Goal: Transaction & Acquisition: Purchase product/service

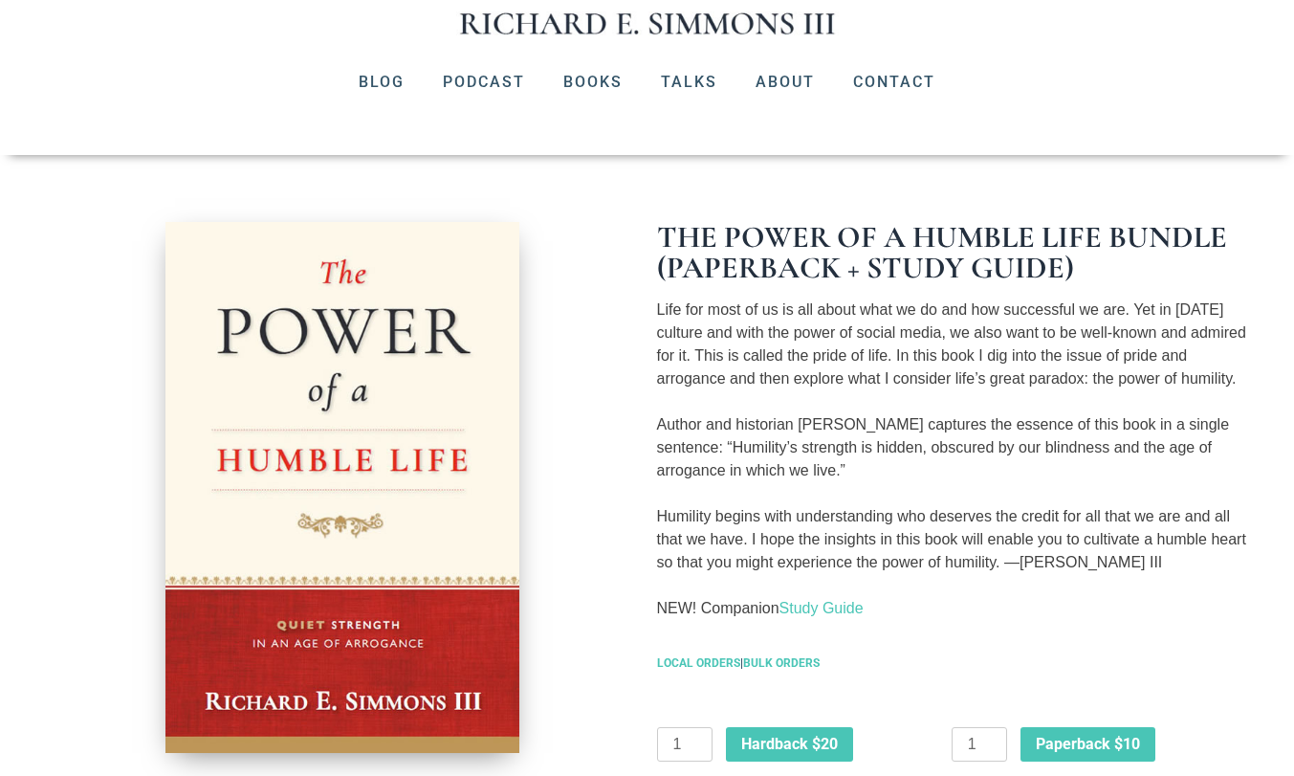
scroll to position [227, 0]
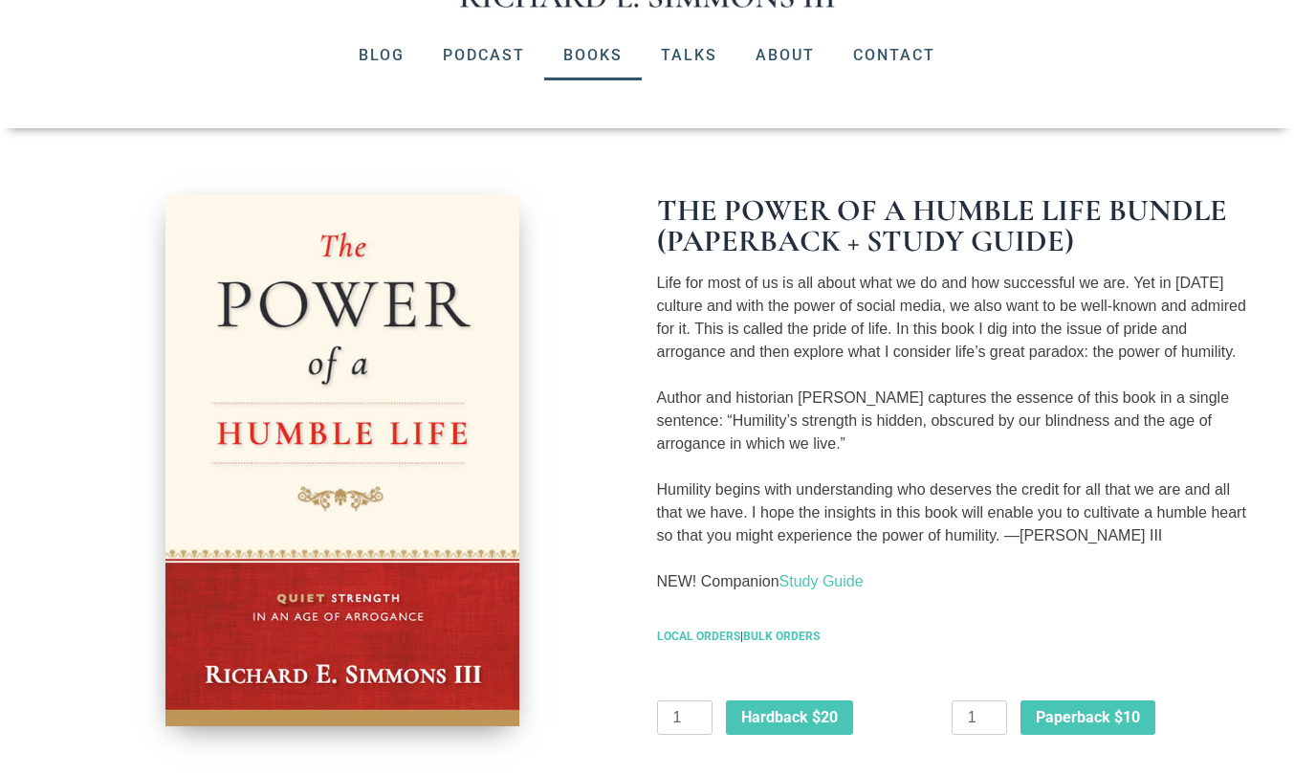
click at [593, 57] on link "Books" at bounding box center [593, 56] width 98 height 50
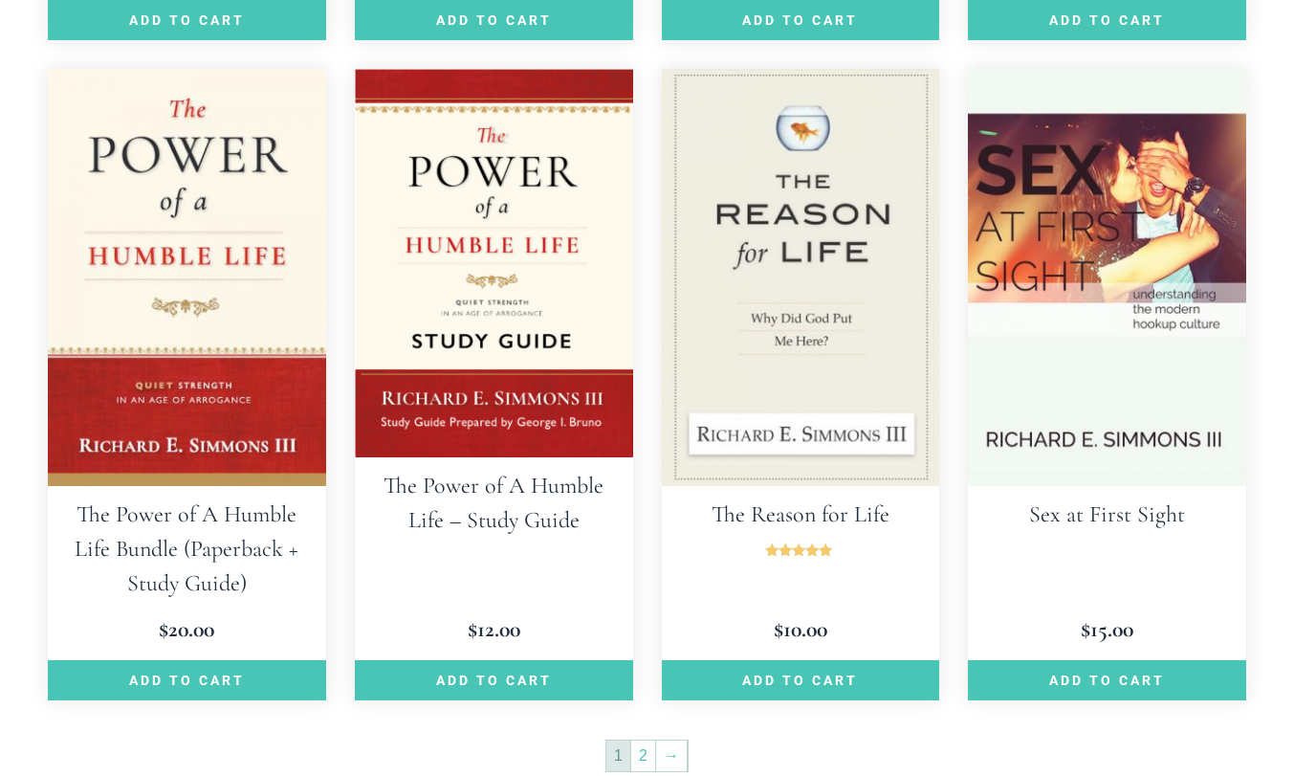
scroll to position [2504, 0]
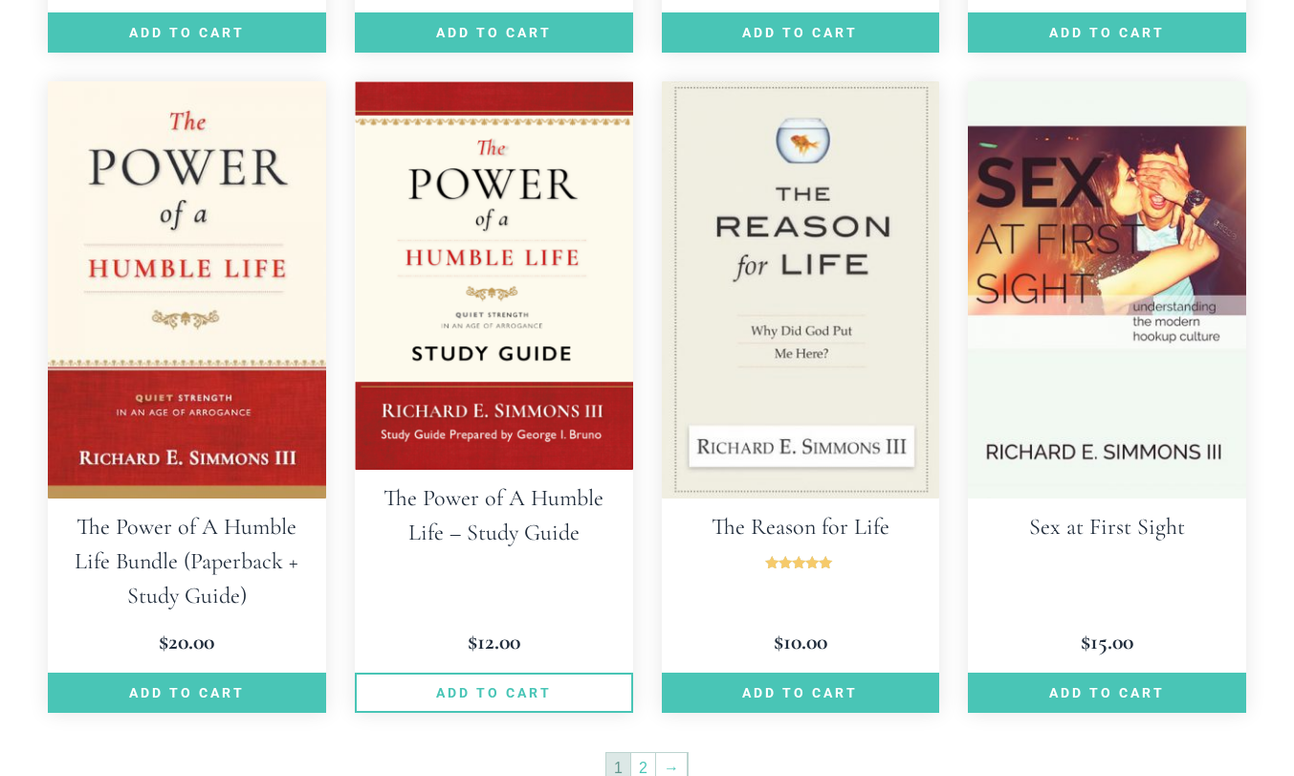
click at [480, 672] on link "Add to cart" at bounding box center [494, 692] width 278 height 40
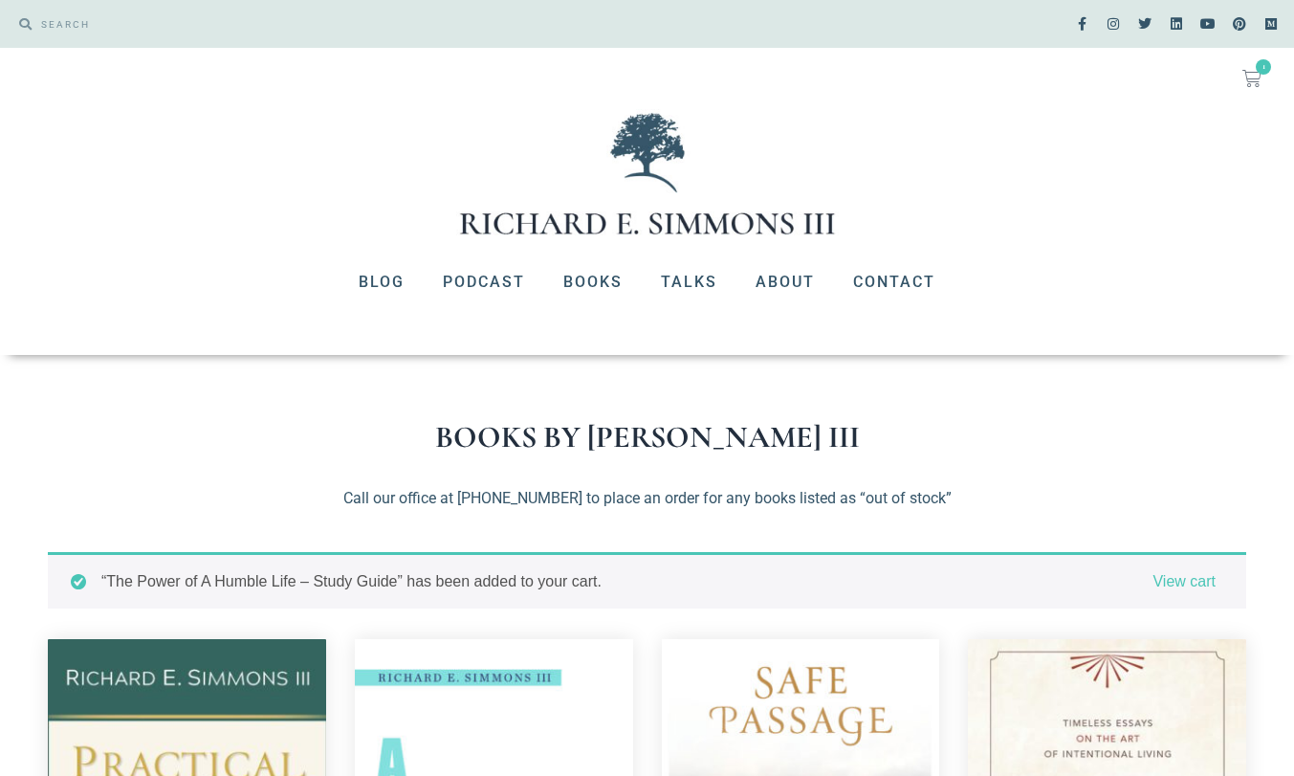
click at [1261, 73] on span "1" at bounding box center [1263, 66] width 15 height 15
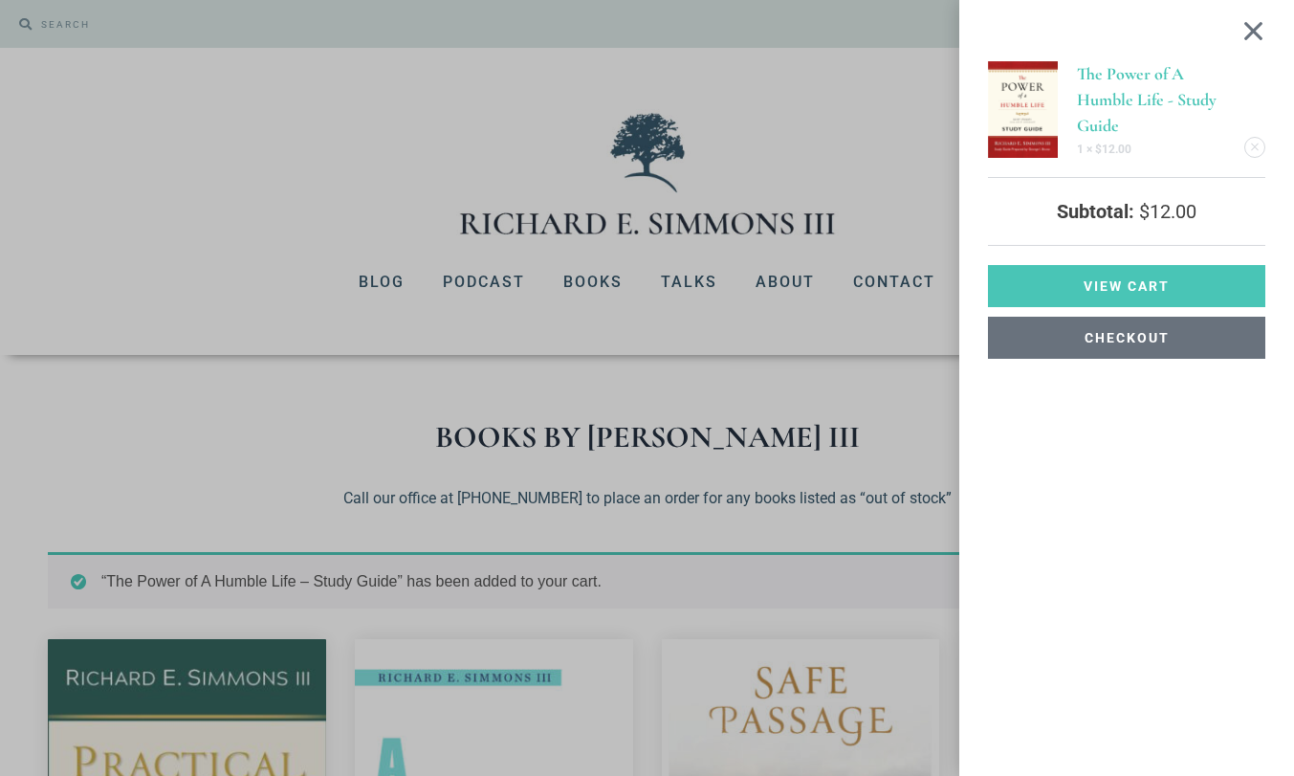
click at [1095, 340] on span "Checkout" at bounding box center [1127, 337] width 85 height 13
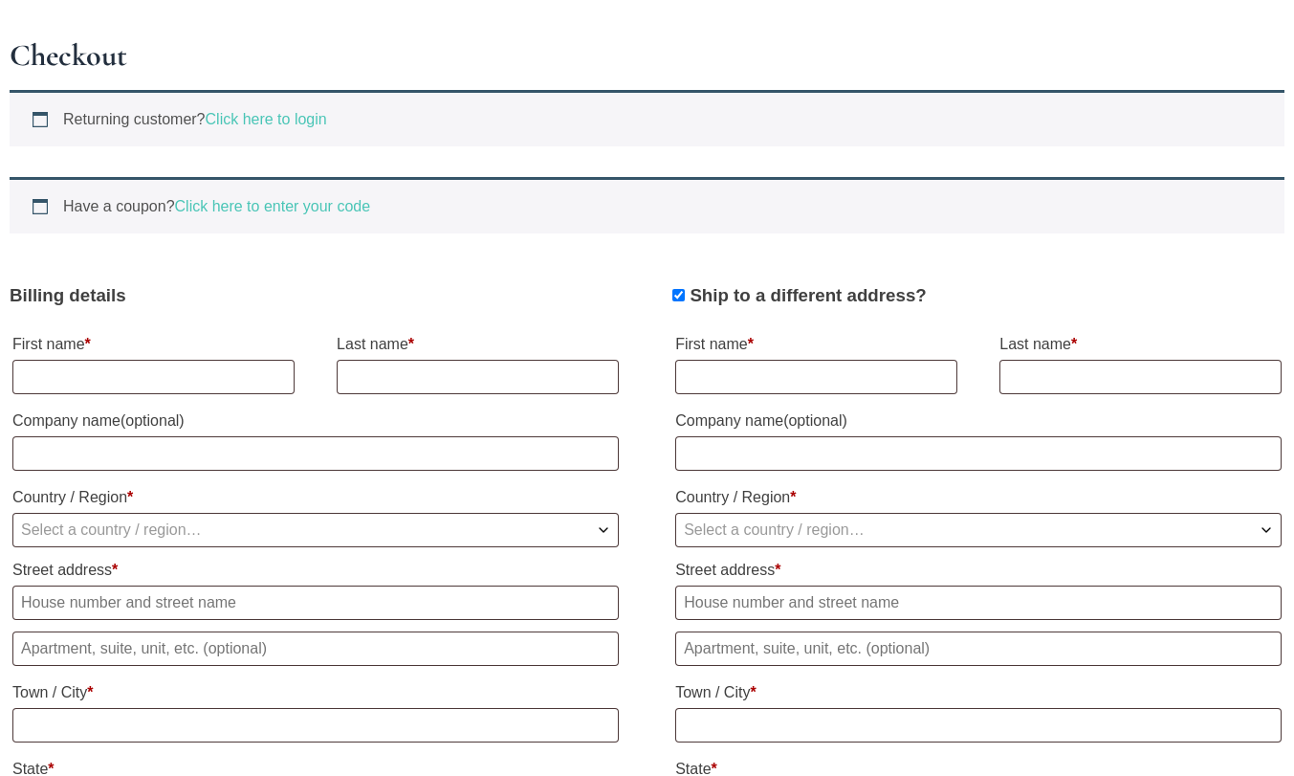
scroll to position [437, 0]
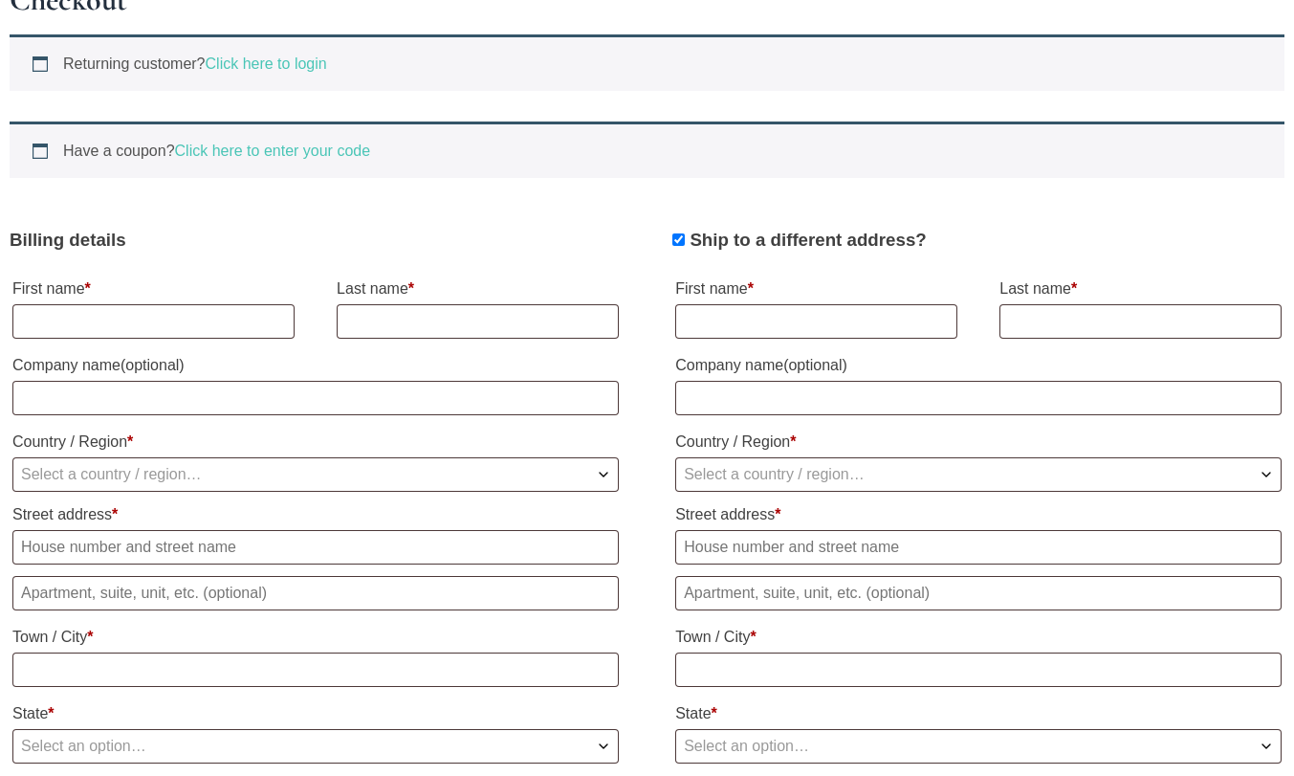
click at [679, 242] on input "Ship to a different address?" at bounding box center [678, 239] width 12 height 12
checkbox input "false"
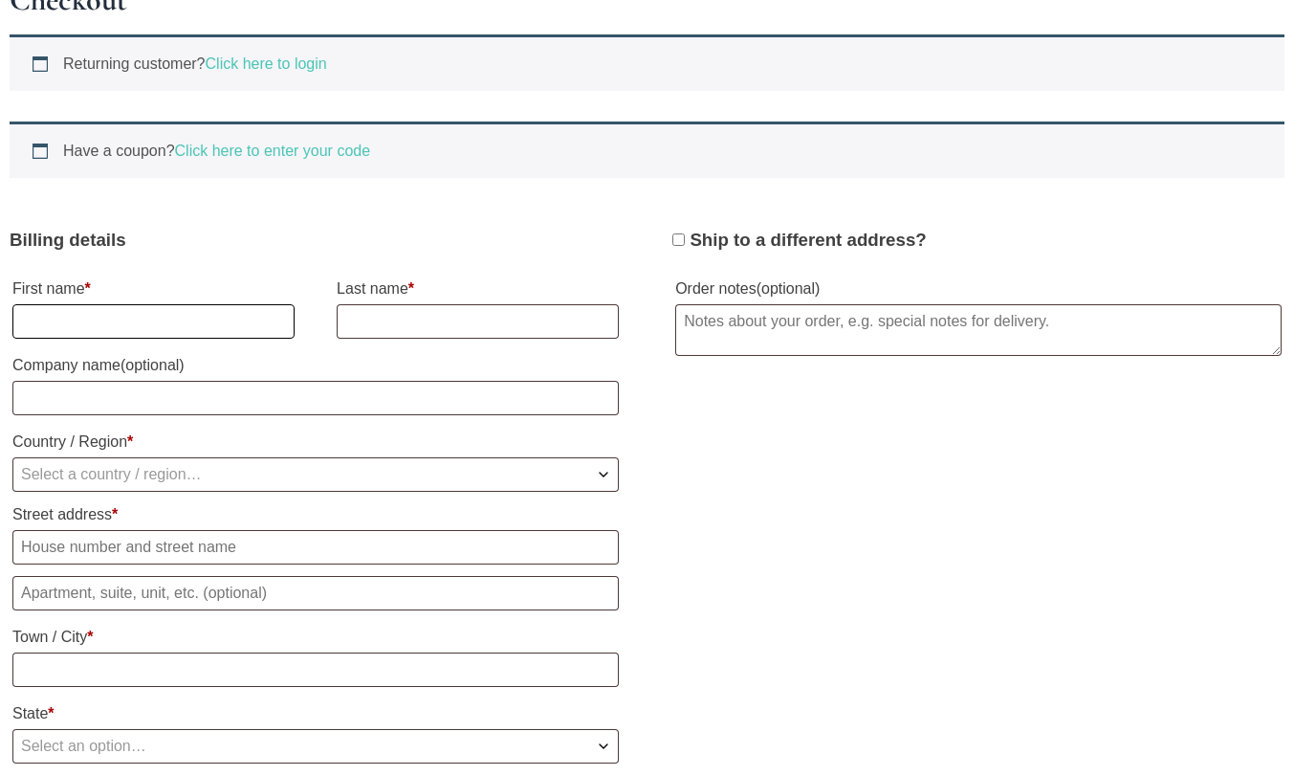
click at [118, 310] on input "First name *" at bounding box center [153, 321] width 282 height 34
type input "Dan"
type input "Wilkins"
click at [74, 478] on span "Select a country / region…" at bounding box center [111, 474] width 181 height 16
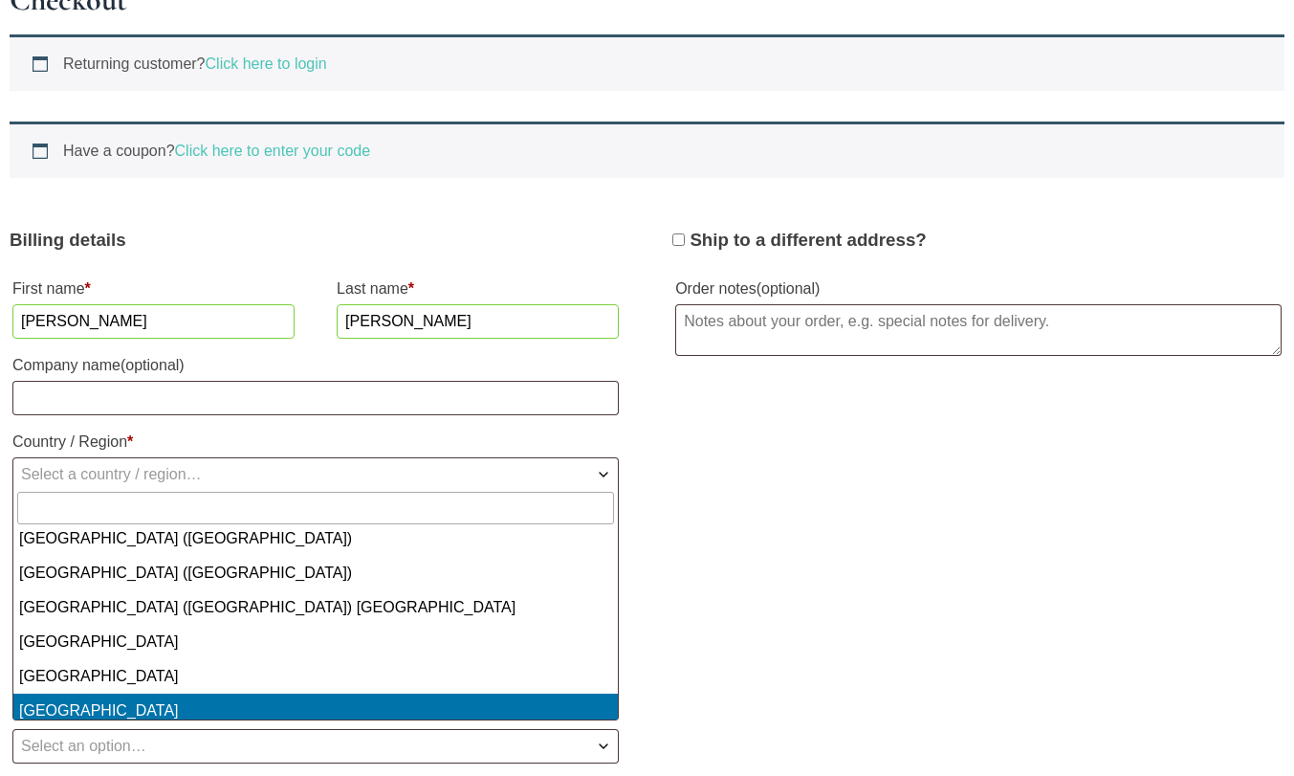
scroll to position [7955, 0]
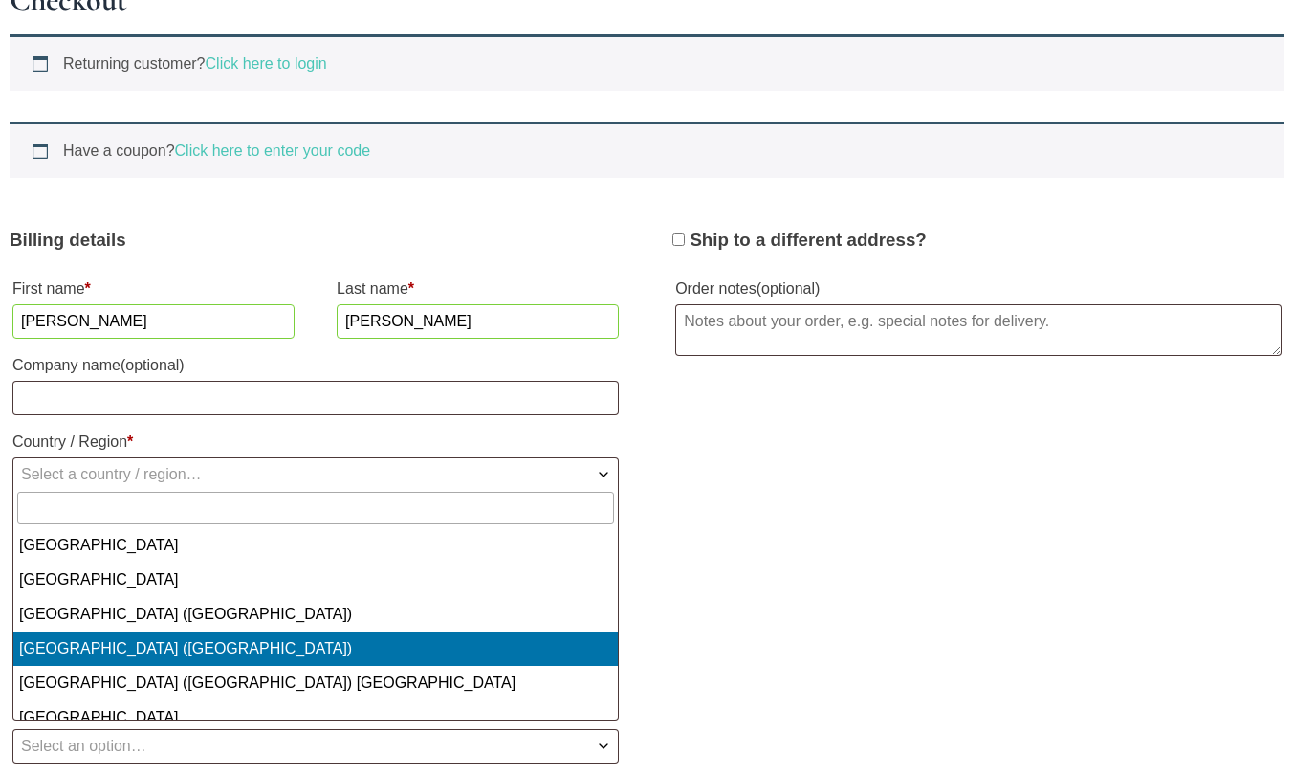
select select "US"
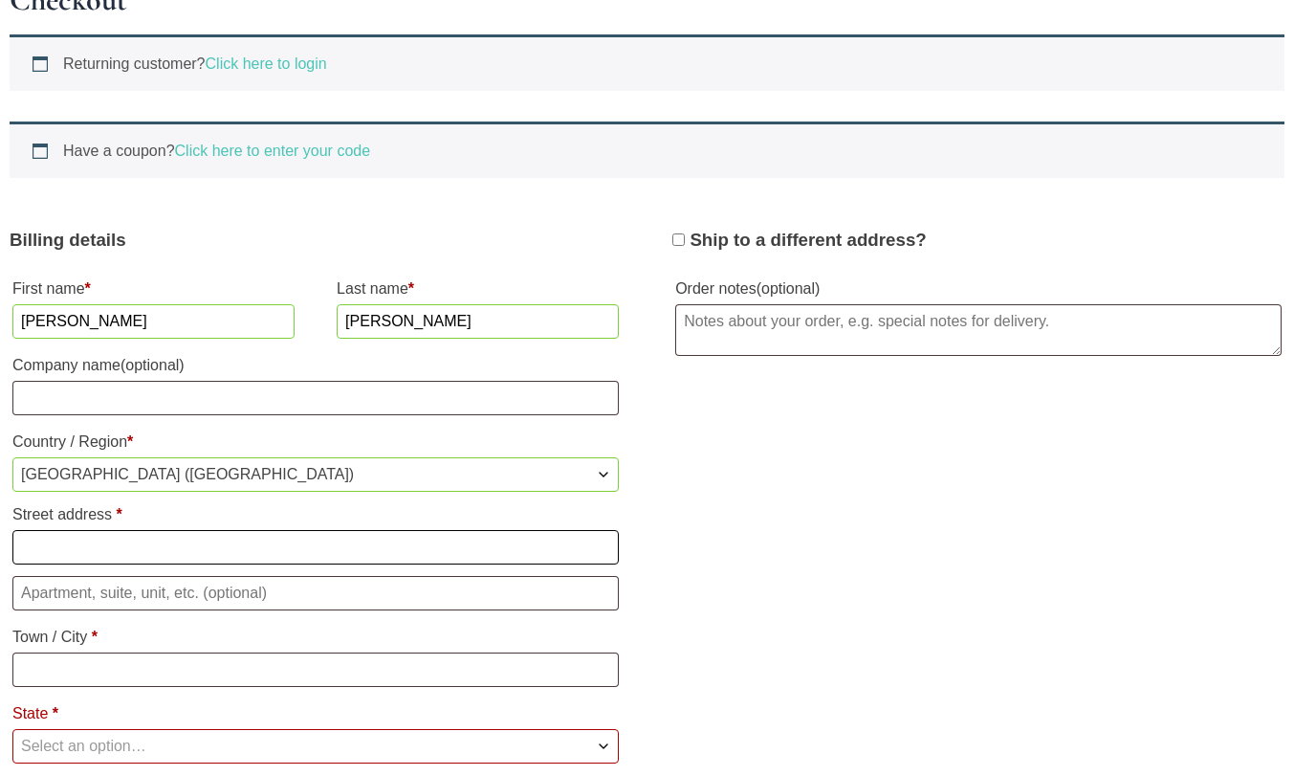
click at [76, 550] on input "Street address *" at bounding box center [315, 547] width 606 height 34
type input "1090 Balmoral Road"
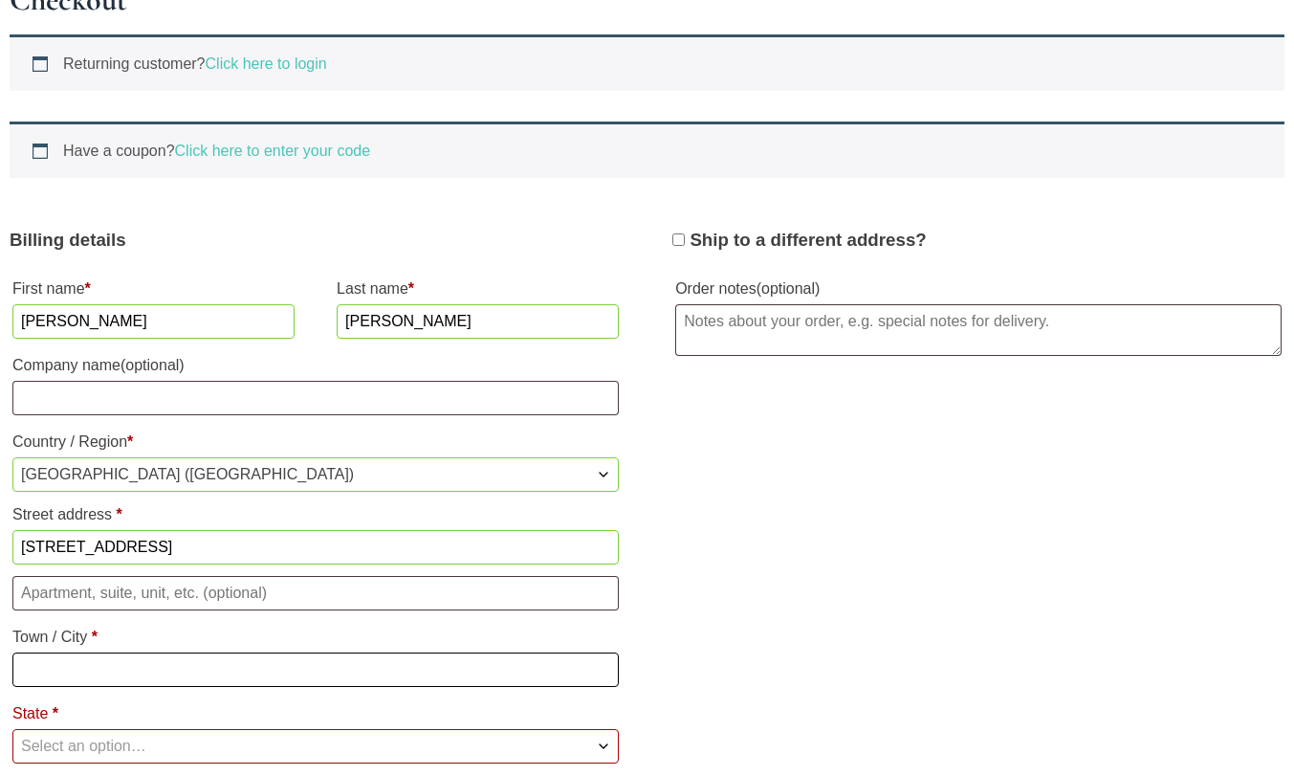
click at [72, 672] on input "Town / City *" at bounding box center [315, 669] width 606 height 34
type input "Atlanta"
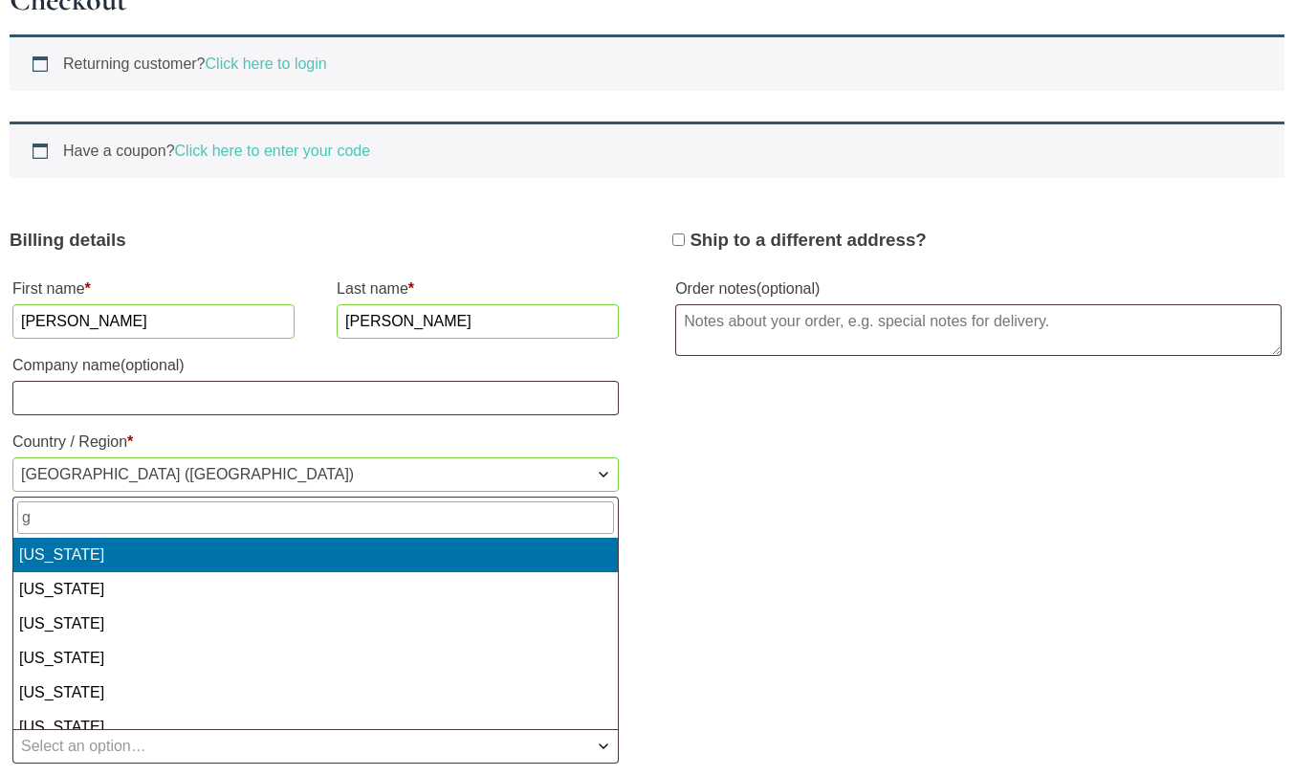
select select "GA"
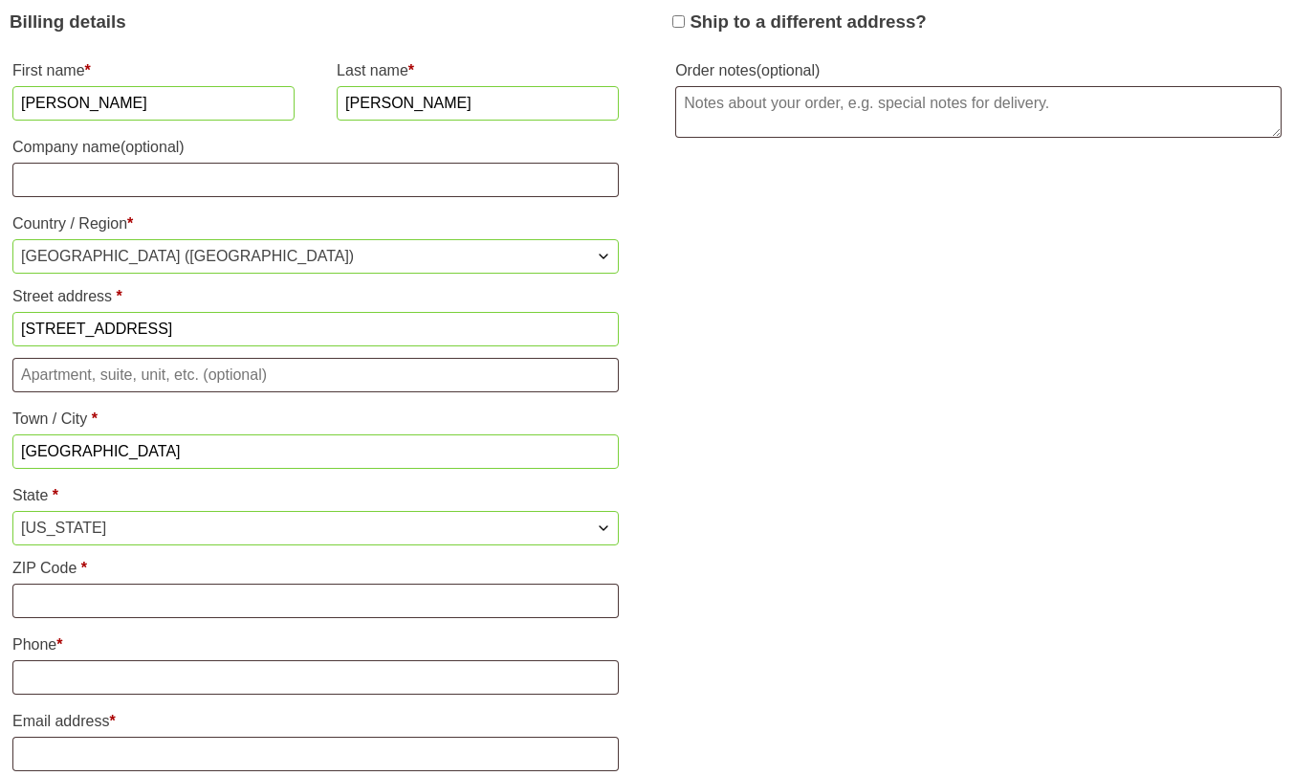
scroll to position [657, 0]
click at [120, 600] on input "ZIP Code *" at bounding box center [315, 599] width 606 height 34
type input "30319"
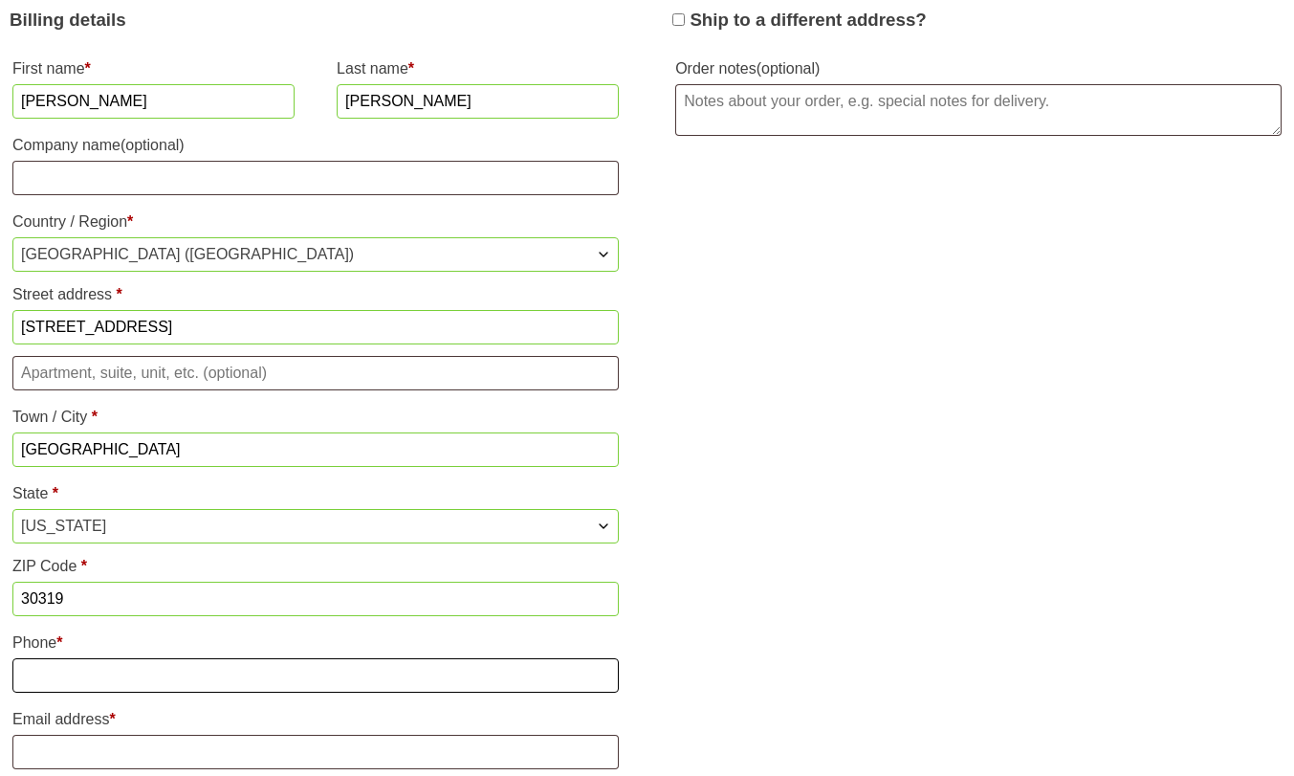
click at [128, 684] on input "Phone *" at bounding box center [315, 675] width 606 height 34
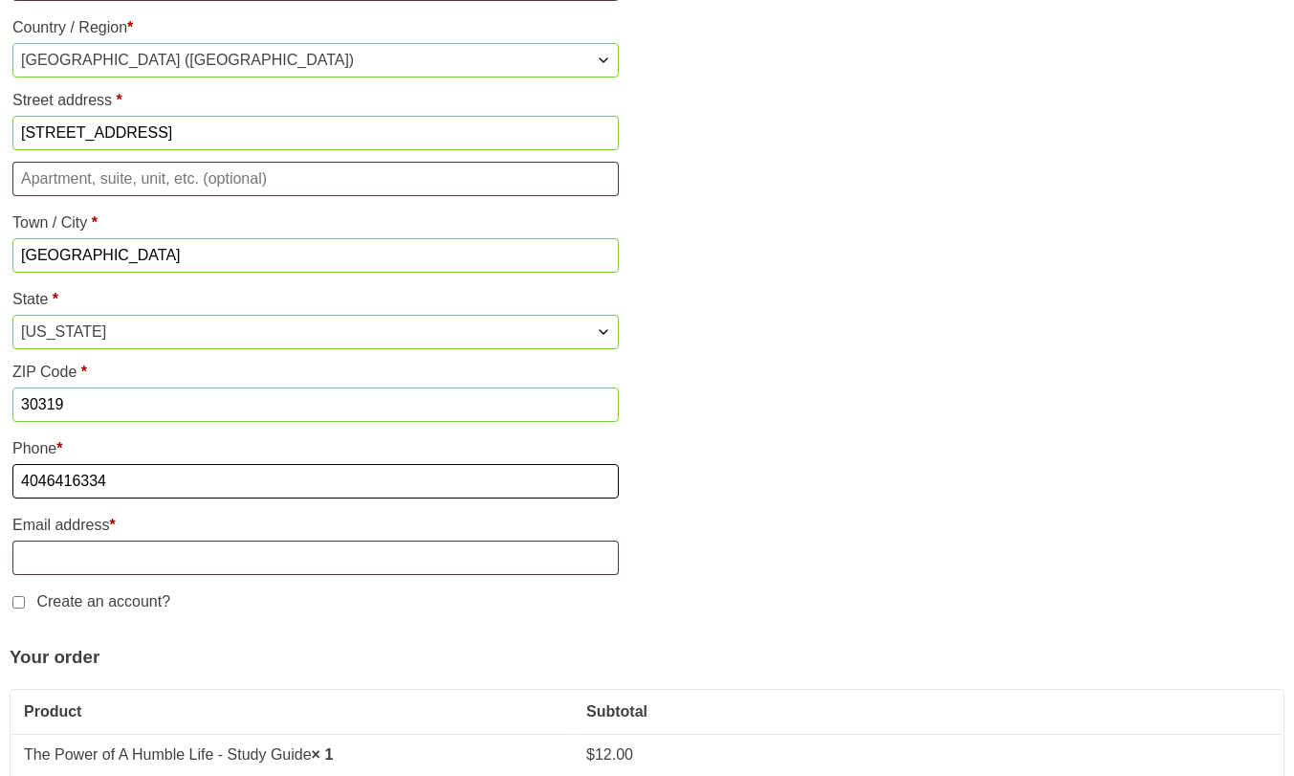
scroll to position [933, 0]
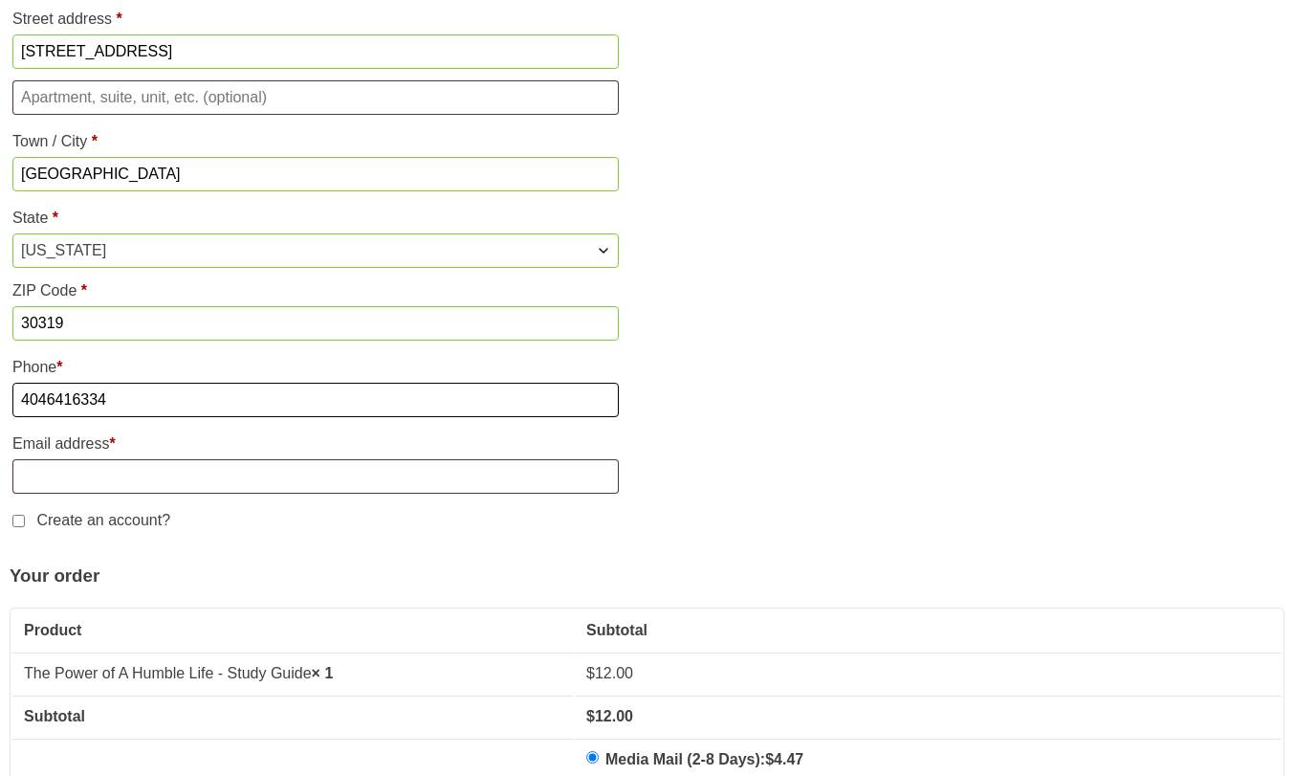
type input "4046416334"
click at [84, 480] on input "Email address *" at bounding box center [315, 476] width 606 height 34
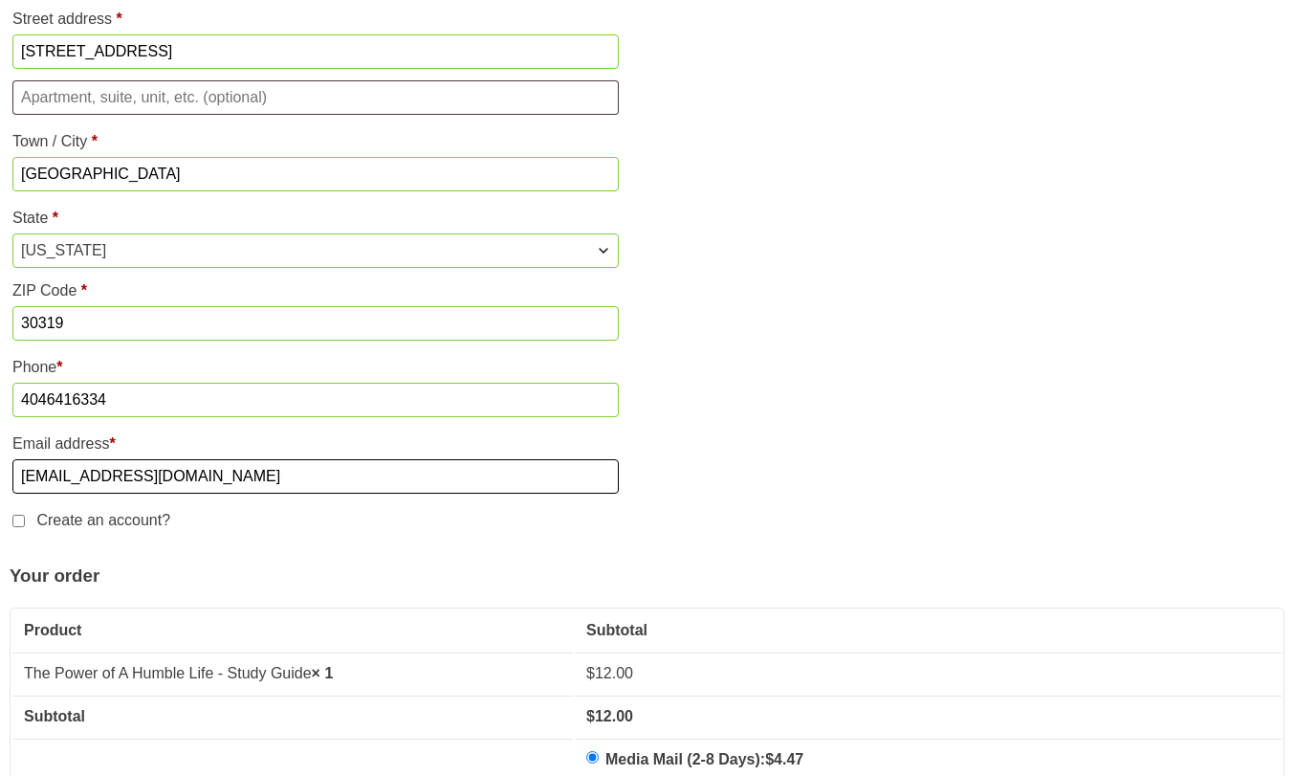
type input "jdanwilkins@hotmail.com"
click at [59, 538] on p "Create an account?" at bounding box center [316, 520] width 612 height 36
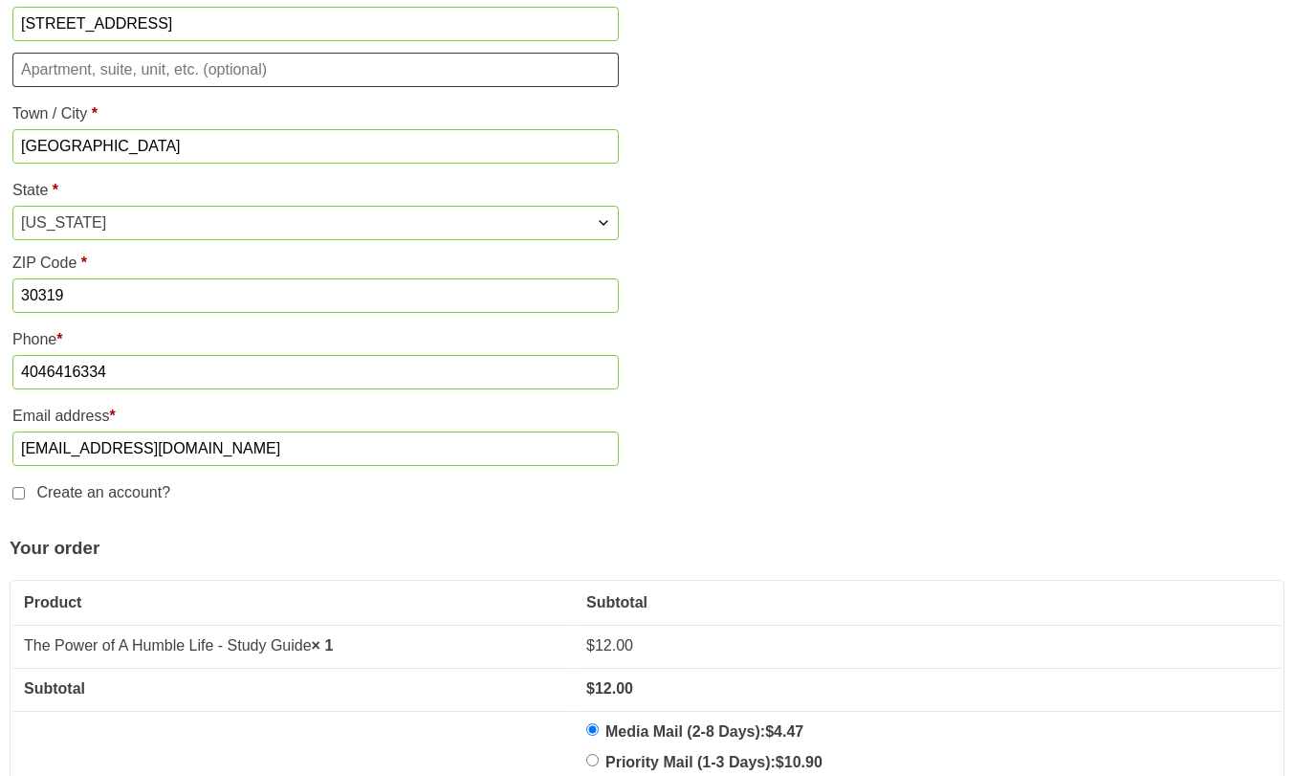
scroll to position [967, 0]
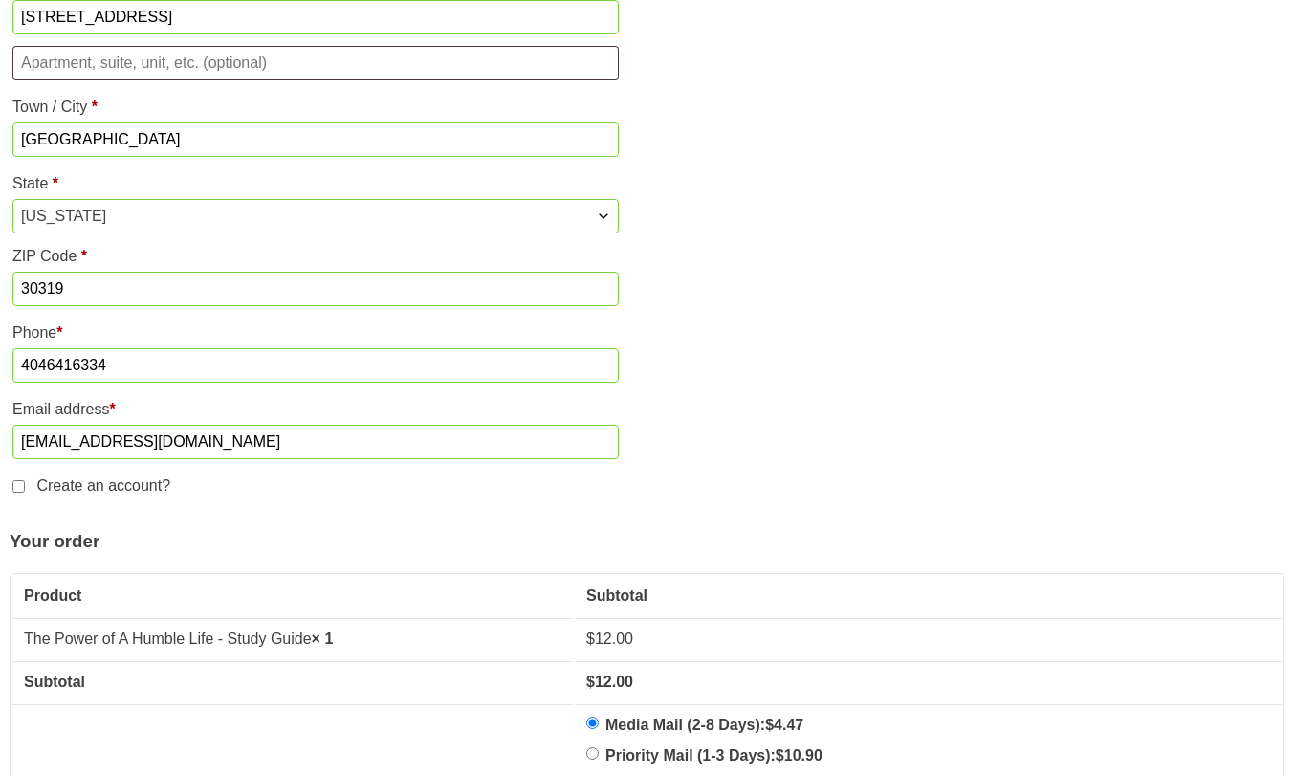
click at [19, 493] on label "Create an account?" at bounding box center [91, 485] width 158 height 16
click at [19, 493] on input "Create an account?" at bounding box center [18, 486] width 12 height 12
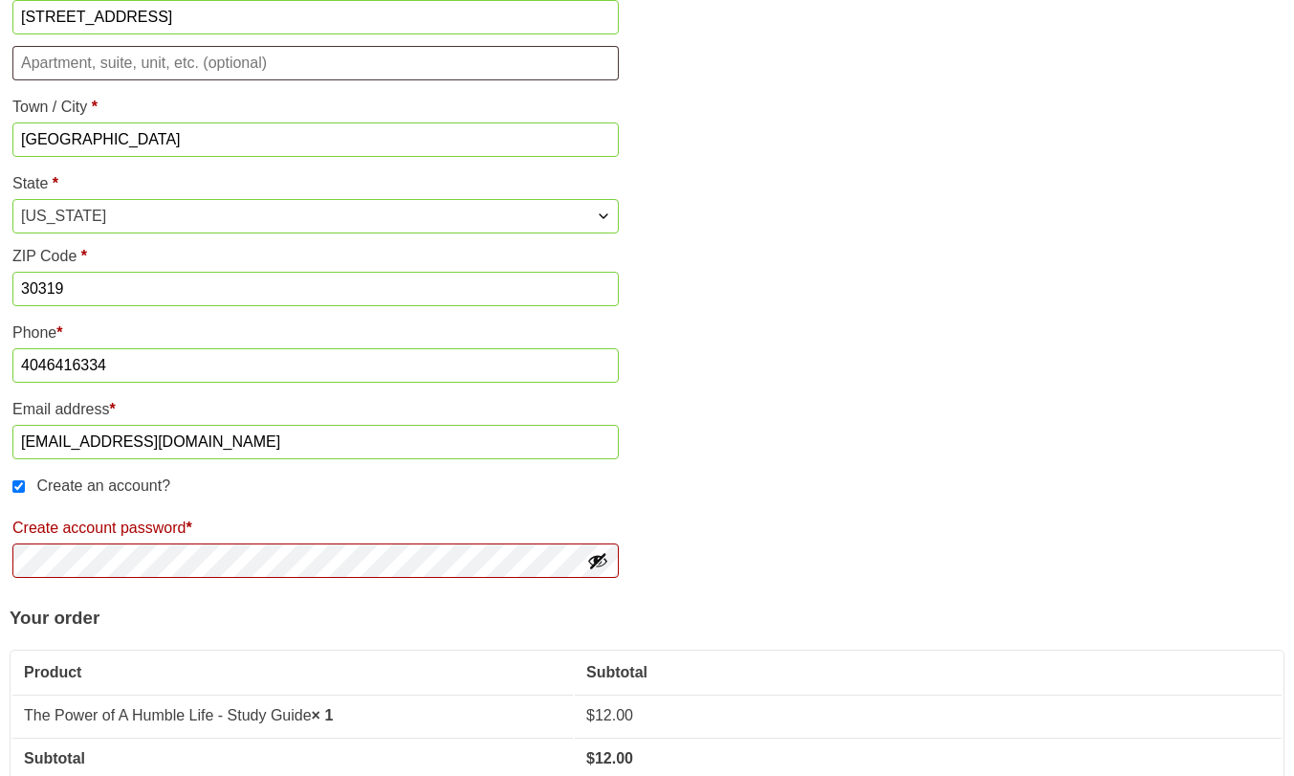
click at [19, 493] on label "Create an account?" at bounding box center [91, 485] width 158 height 16
click at [19, 493] on input "Create an account?" at bounding box center [18, 486] width 12 height 12
checkbox input "false"
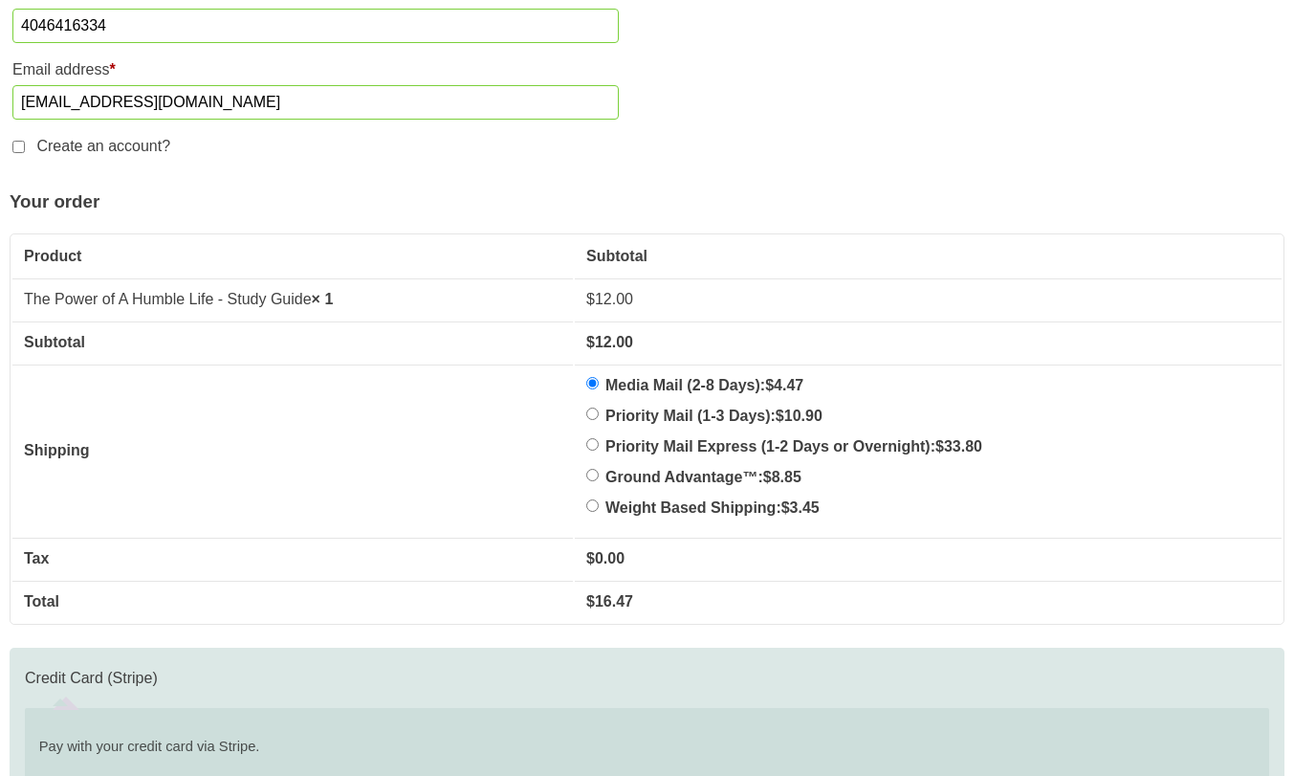
scroll to position [1309, 0]
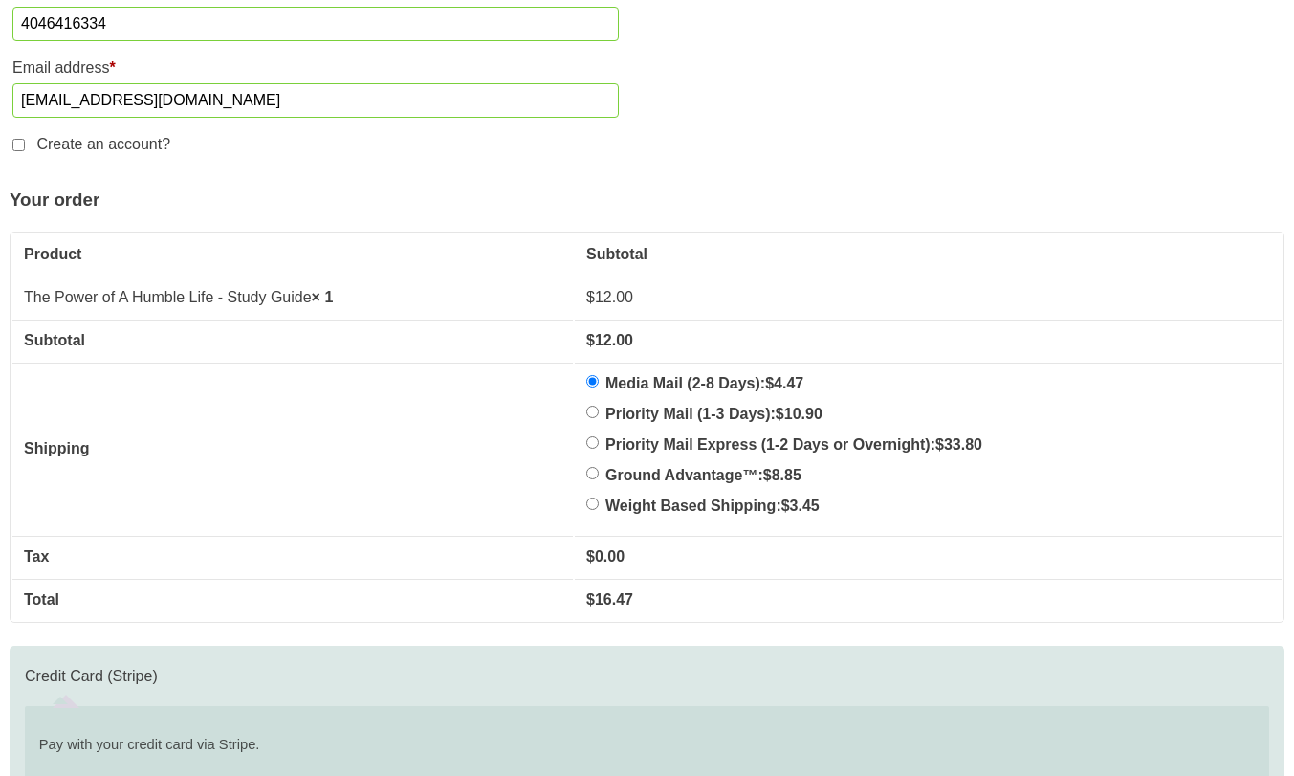
click at [599, 475] on input "Ground Advantage™: $ 8.85" at bounding box center [592, 473] width 12 height 12
radio input "true"
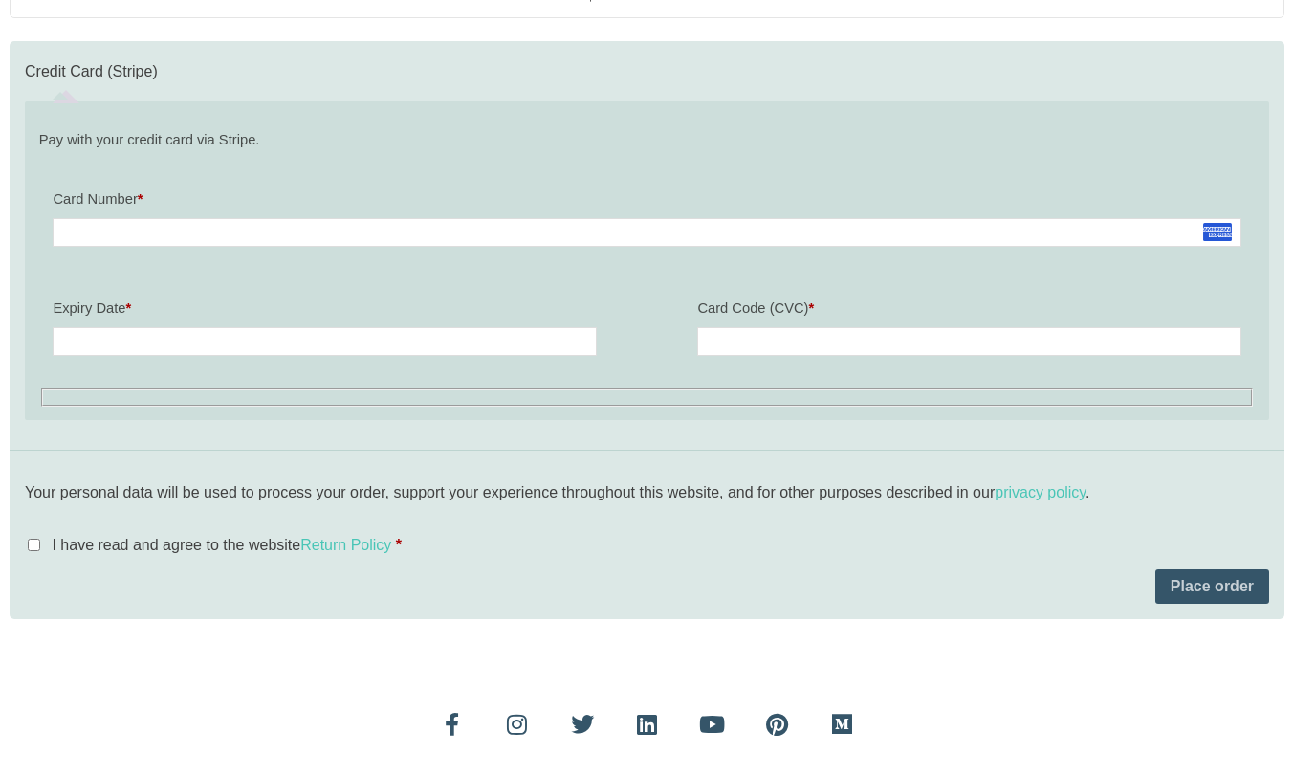
scroll to position [1916, 0]
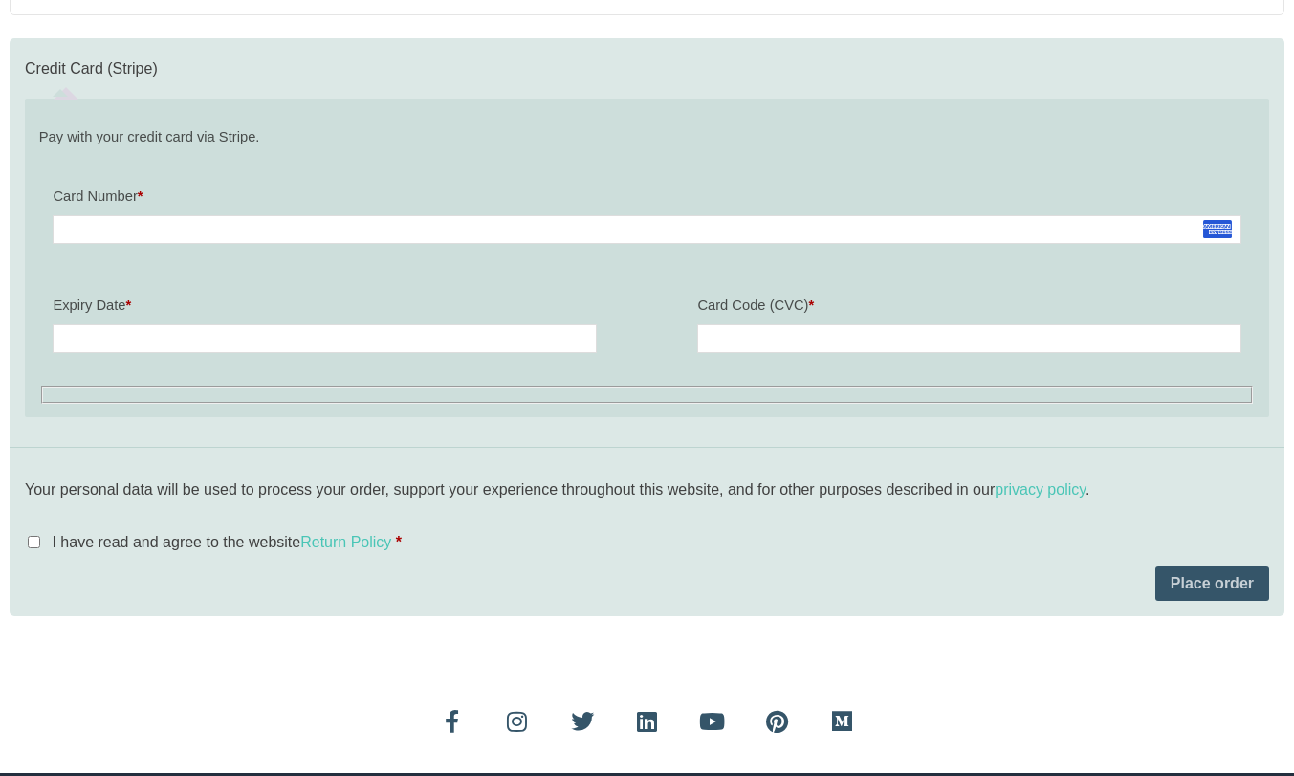
click at [34, 539] on input "I have read and agree to the website Return Policy *" at bounding box center [34, 542] width 12 height 12
checkbox input "true"
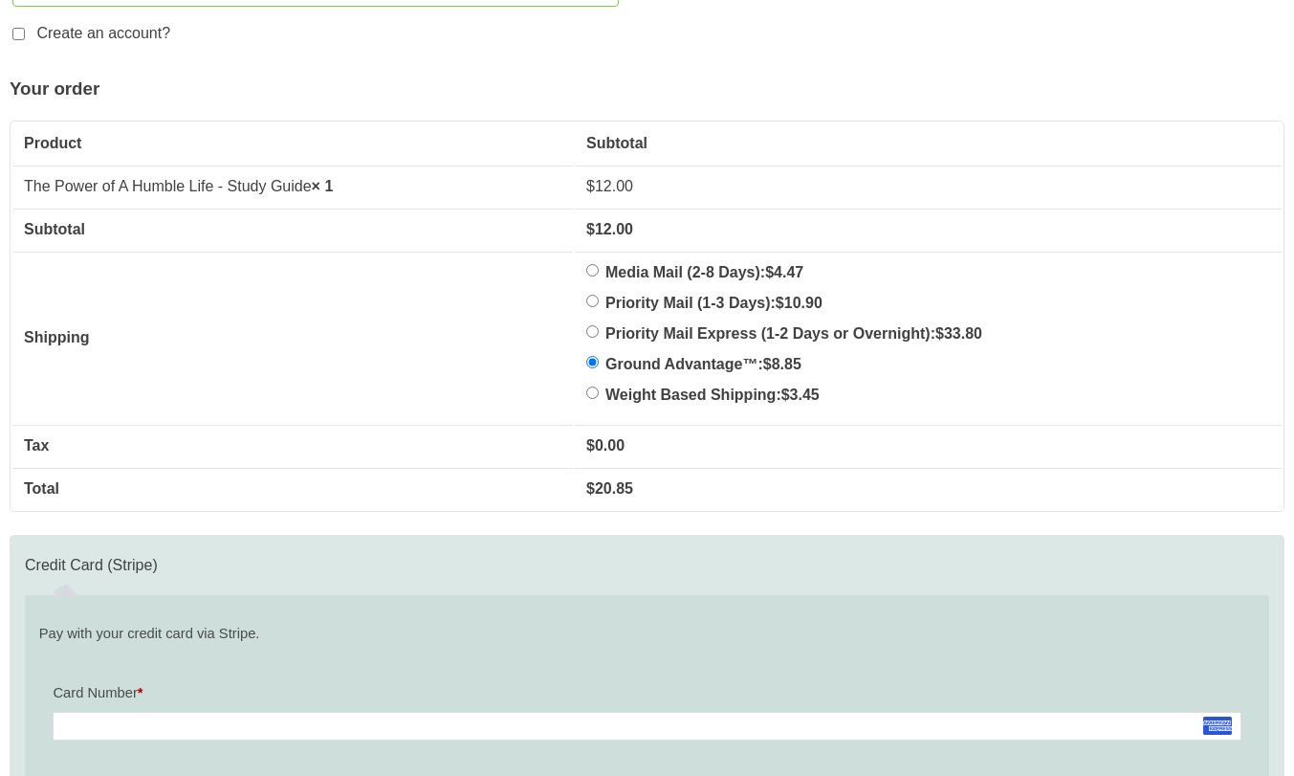
scroll to position [2283, 0]
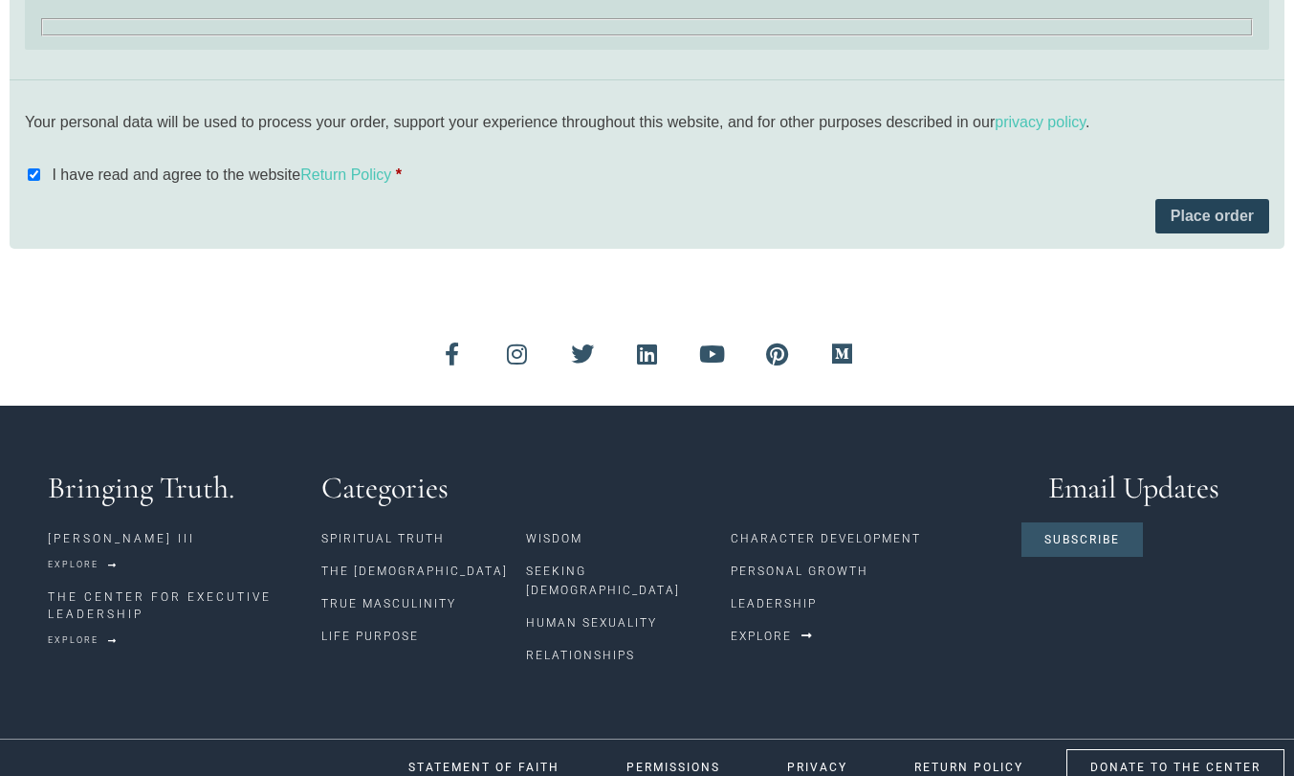
click at [1201, 220] on button "Place order" at bounding box center [1213, 216] width 114 height 34
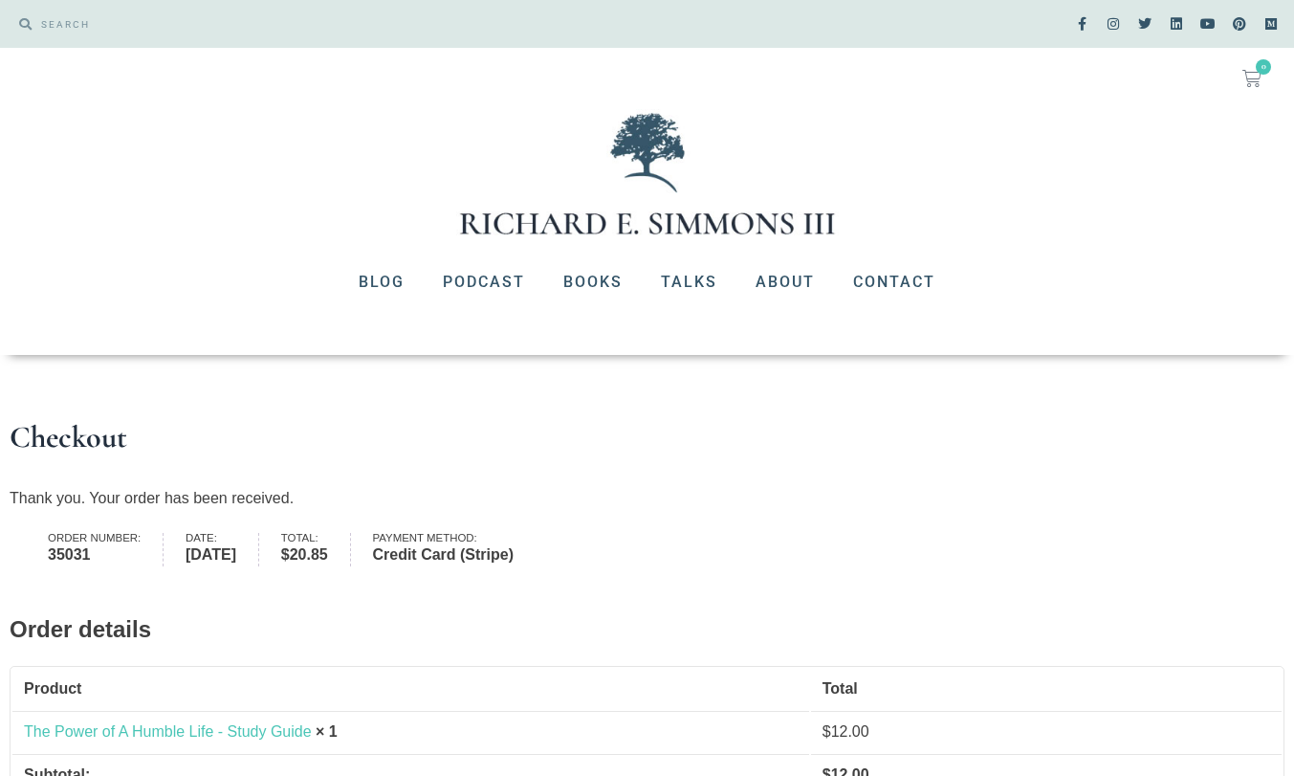
click at [632, 199] on img at bounding box center [647, 173] width 383 height 129
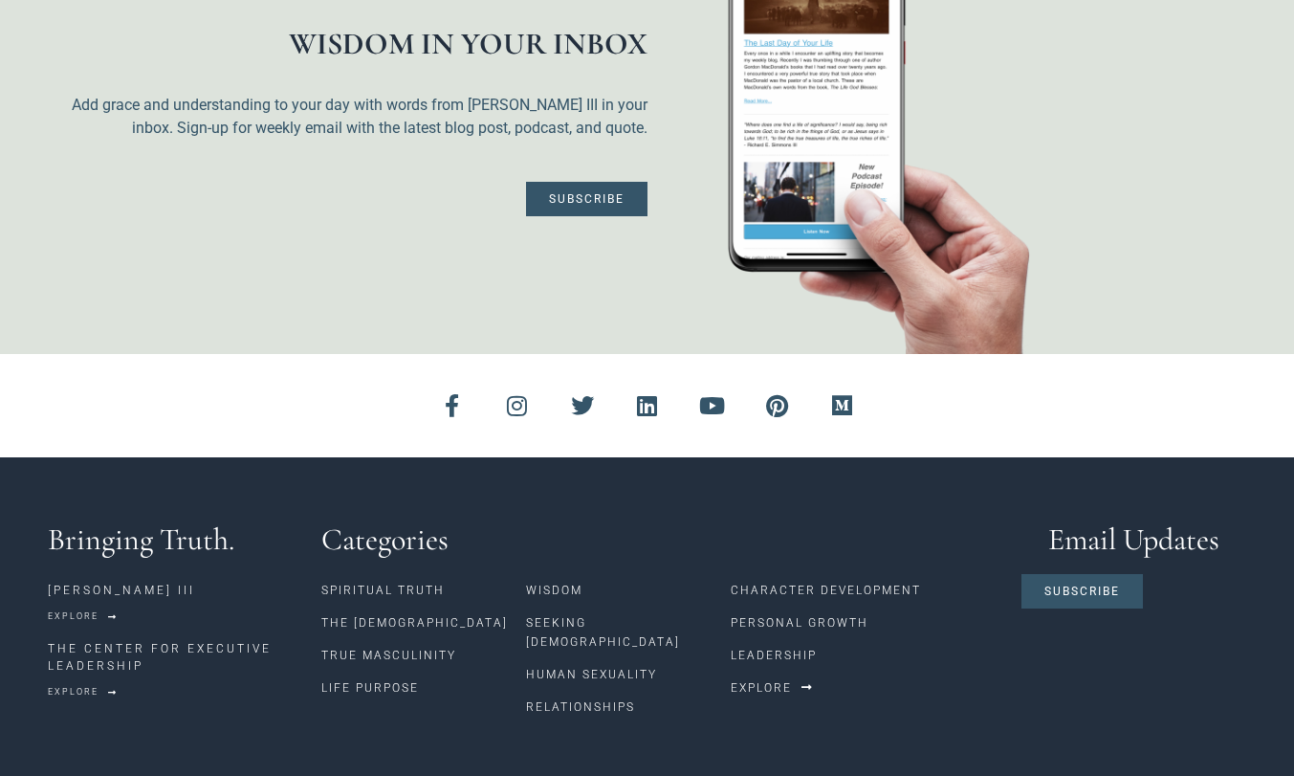
scroll to position [4670, 0]
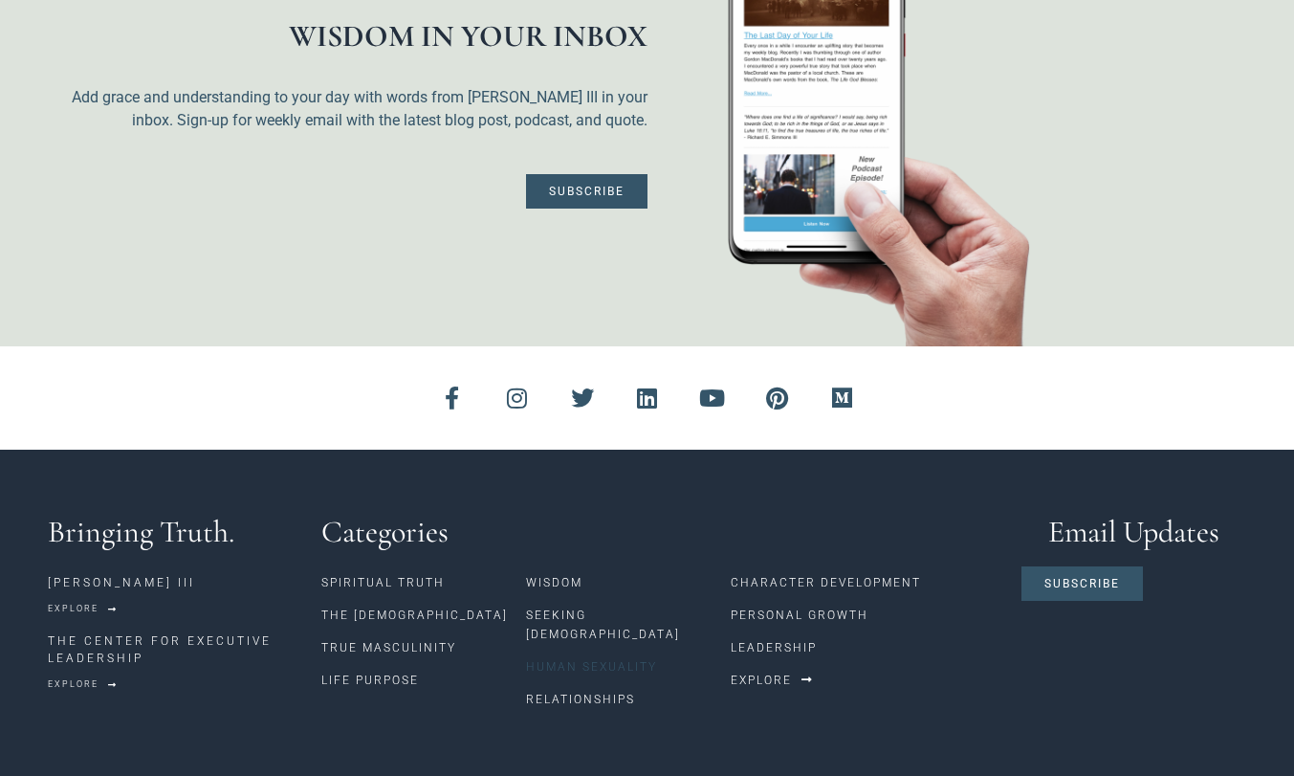
click at [562, 650] on link "Human Sexuality" at bounding box center [628, 666] width 205 height 33
click at [363, 664] on link "Life Purpose" at bounding box center [423, 680] width 205 height 33
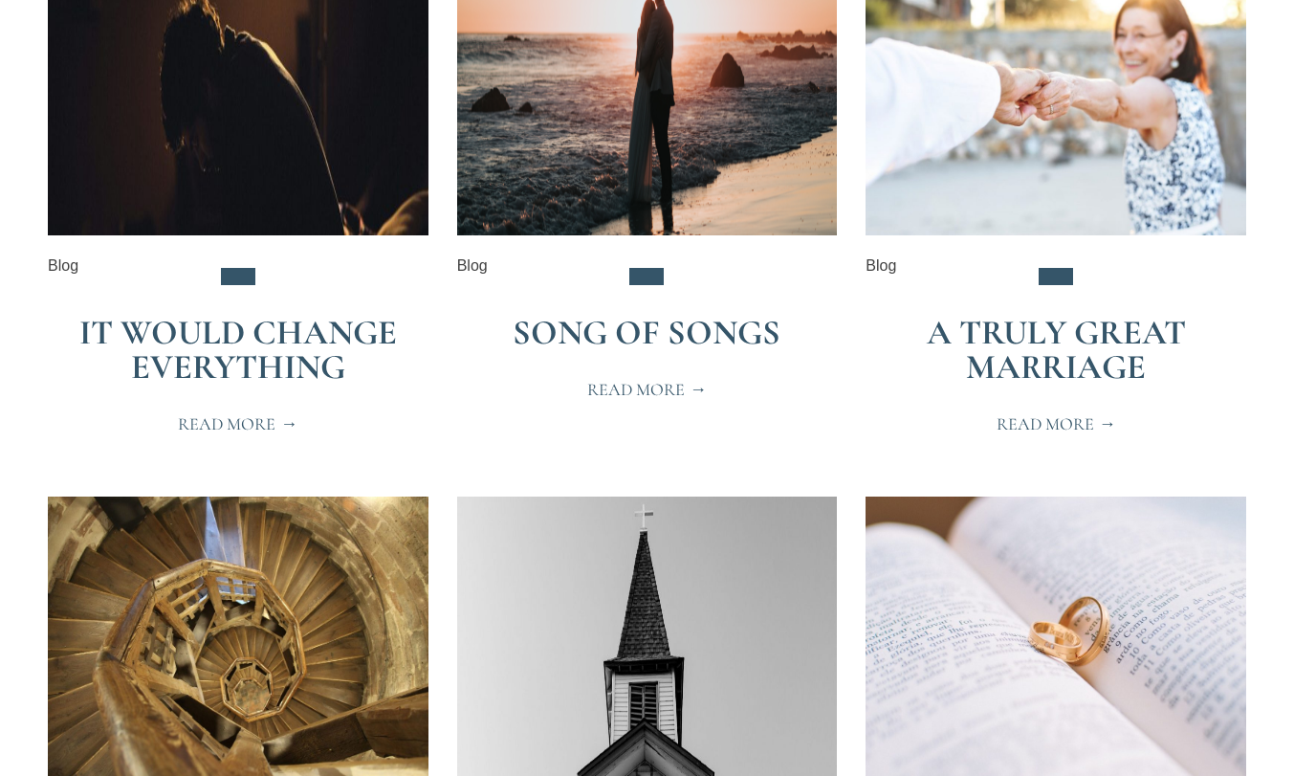
scroll to position [317, 0]
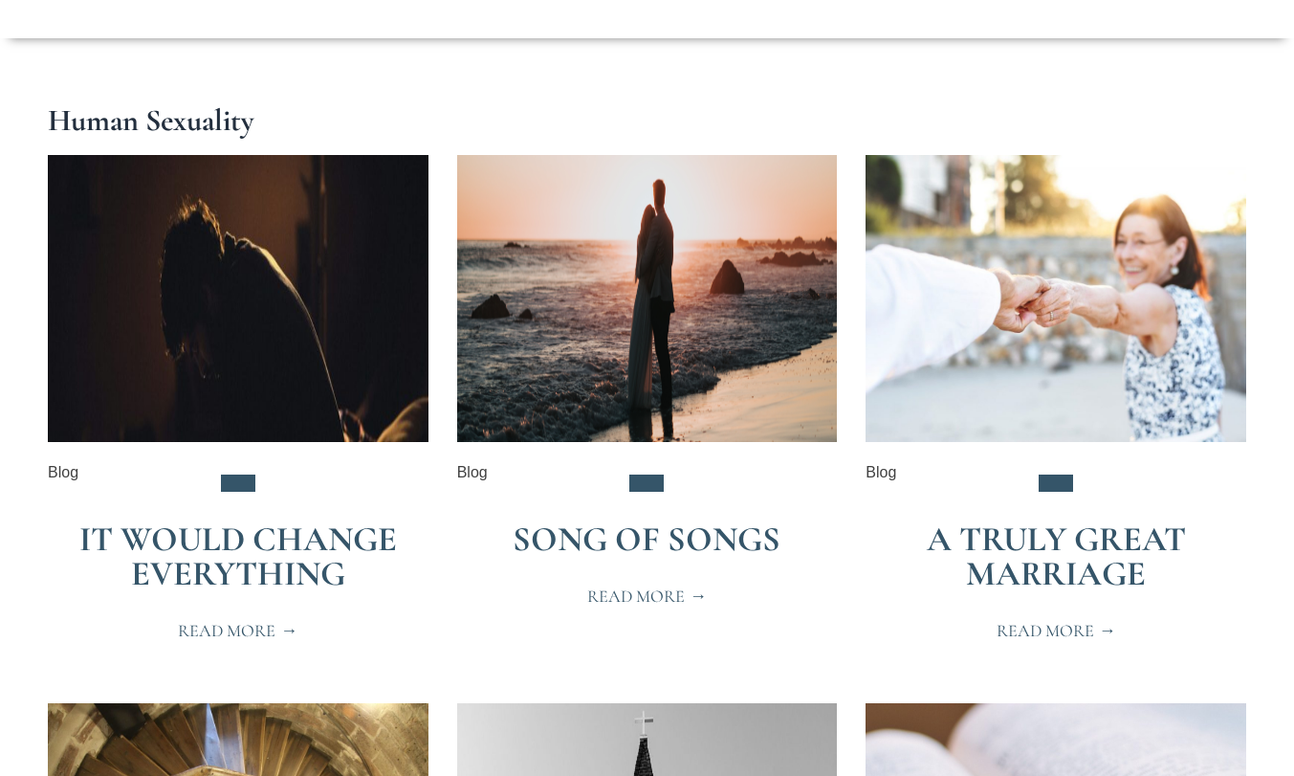
click at [246, 540] on link "It Would Change Everything" at bounding box center [238, 556] width 318 height 76
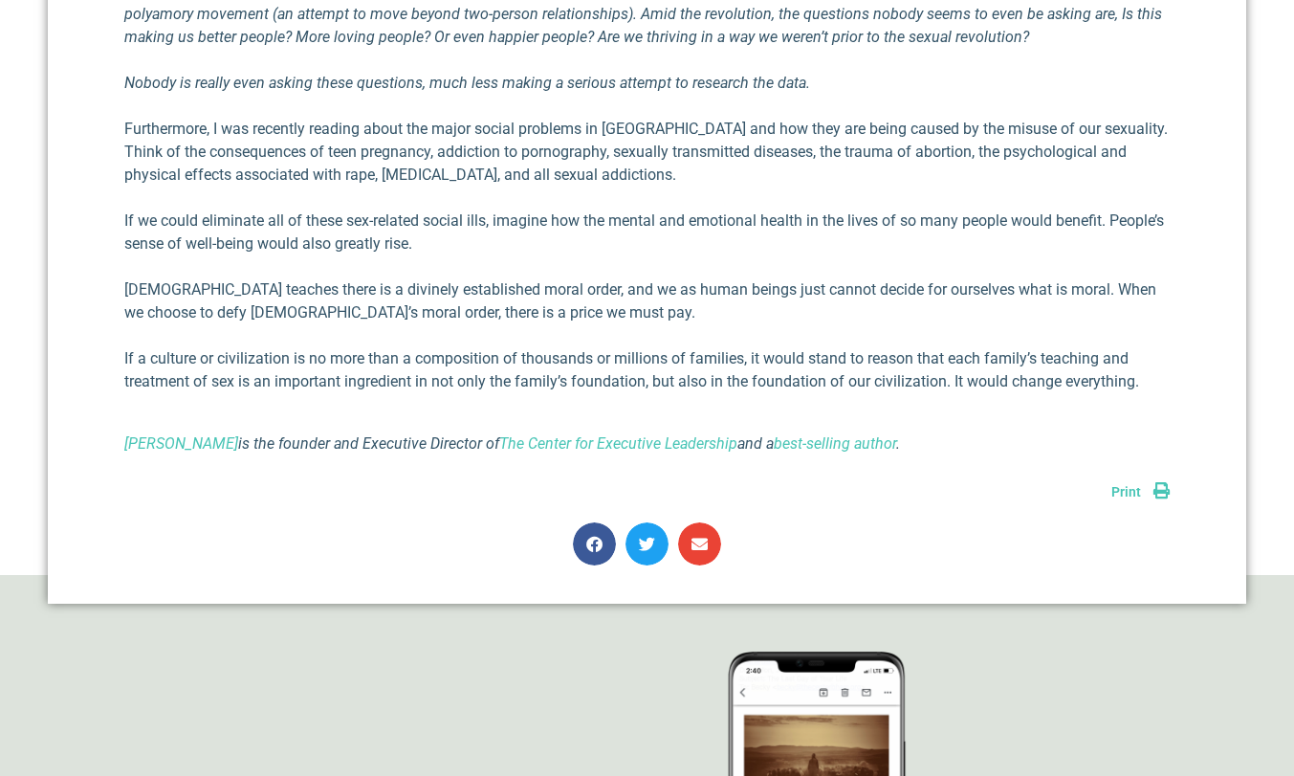
scroll to position [1352, 0]
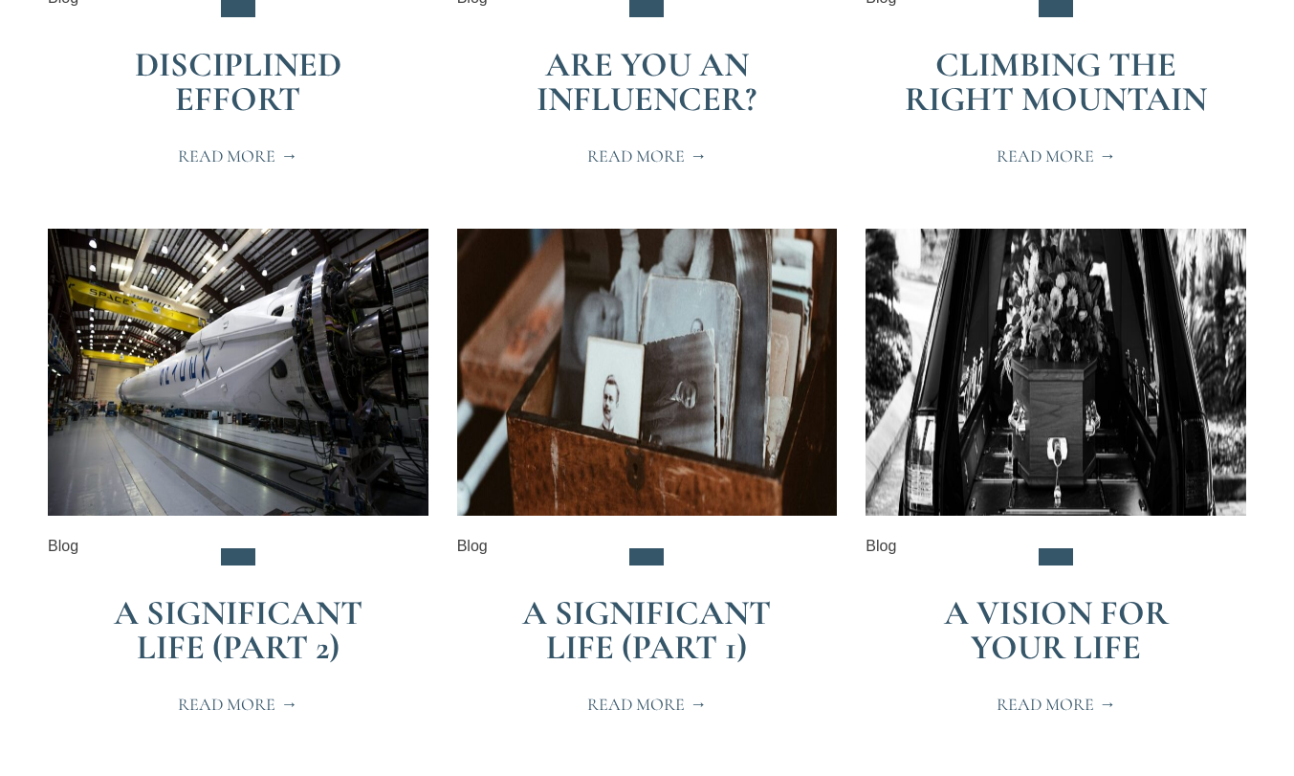
scroll to position [1050, 0]
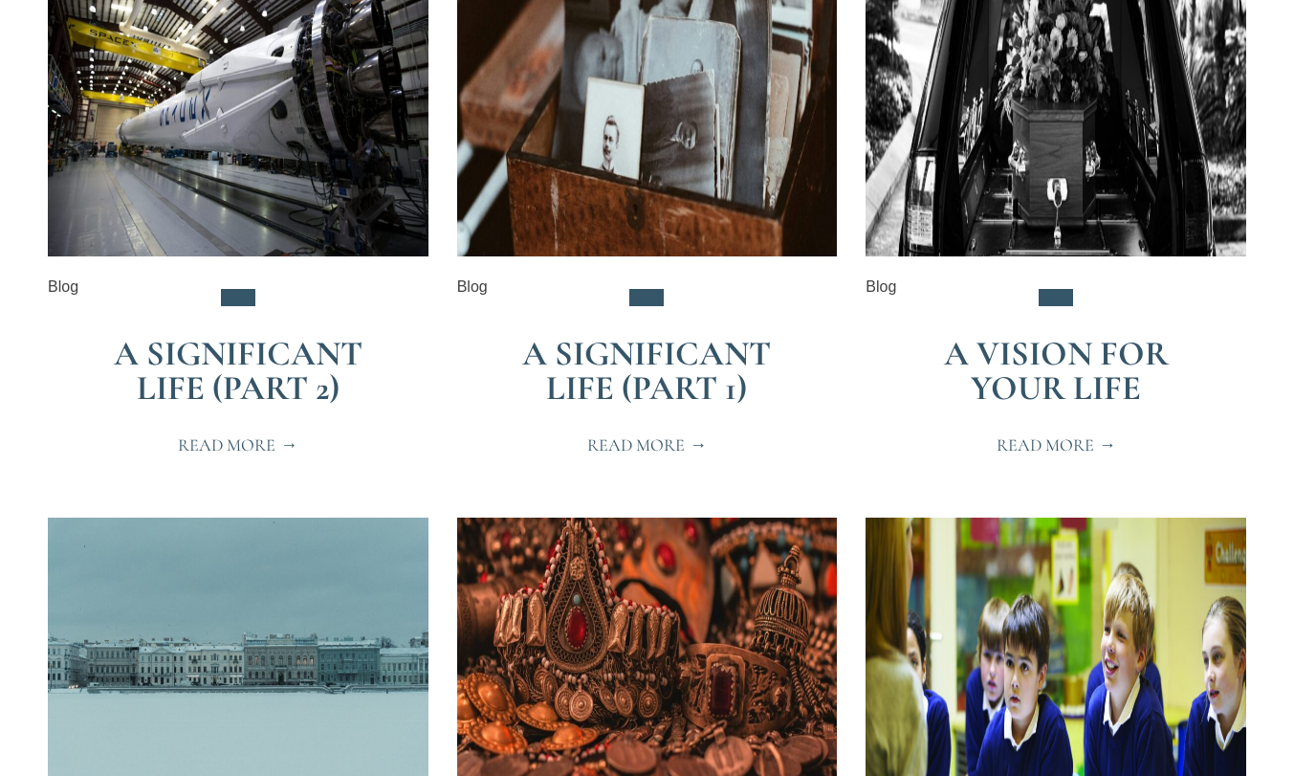
click at [1005, 356] on link "A Vision for Your Life" at bounding box center [1056, 371] width 225 height 76
click at [606, 357] on link "A Significant Life (Part 1)" at bounding box center [646, 371] width 249 height 76
click at [246, 365] on link "A Significant Life (Part 2)" at bounding box center [238, 371] width 249 height 76
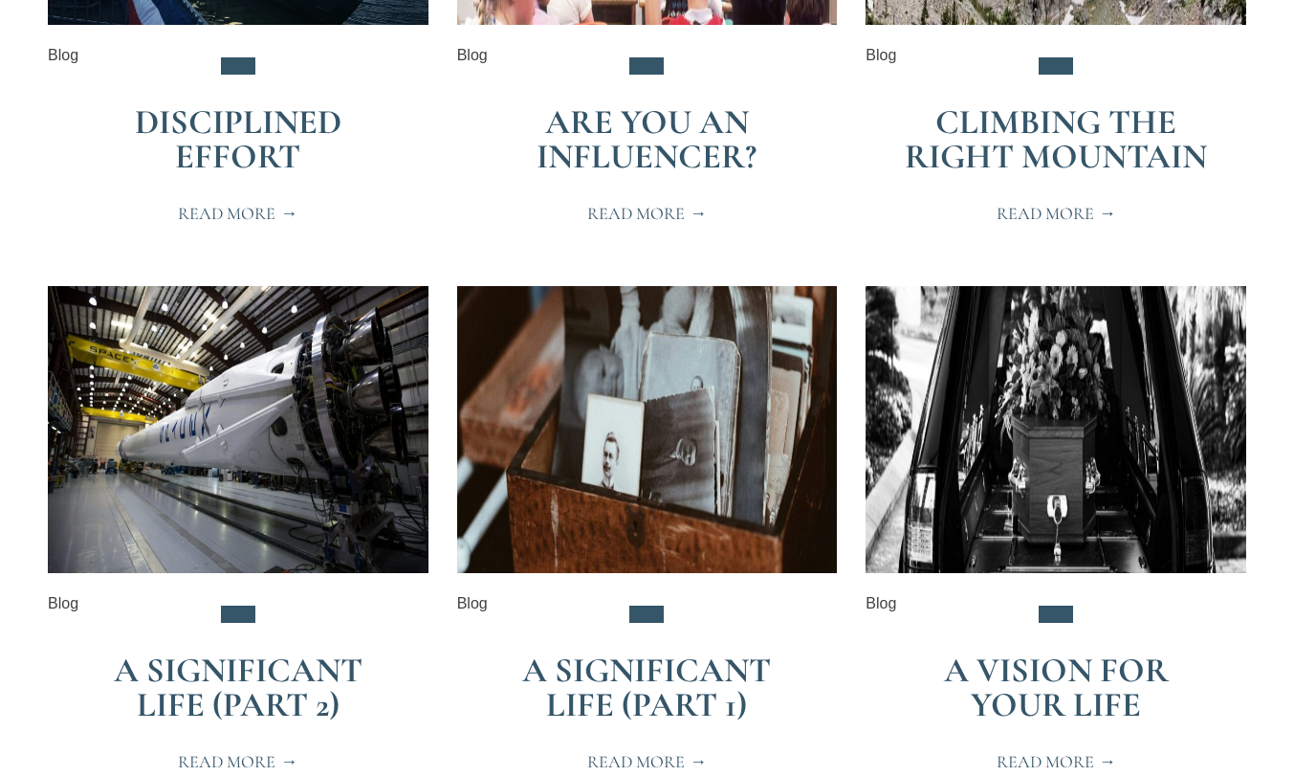
scroll to position [475, 0]
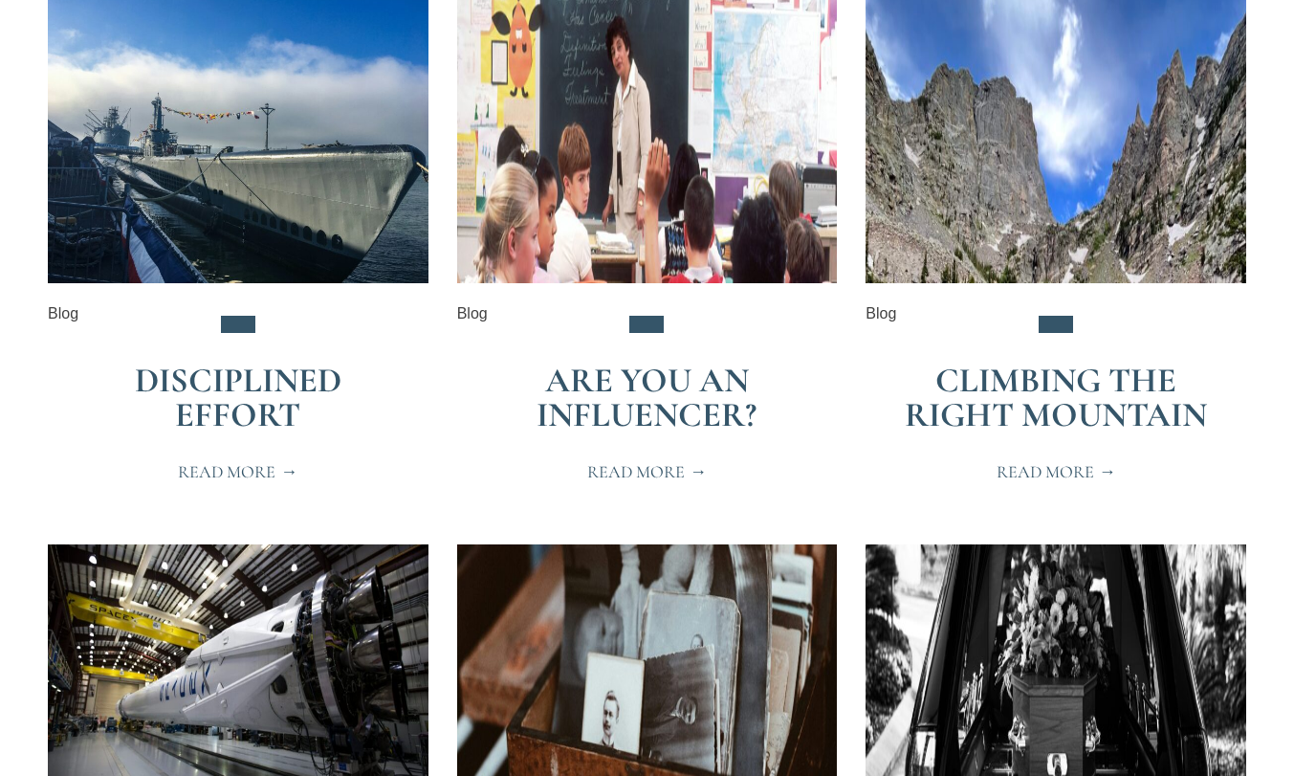
click at [981, 412] on link "Climbing the Right Mountain" at bounding box center [1056, 398] width 302 height 76
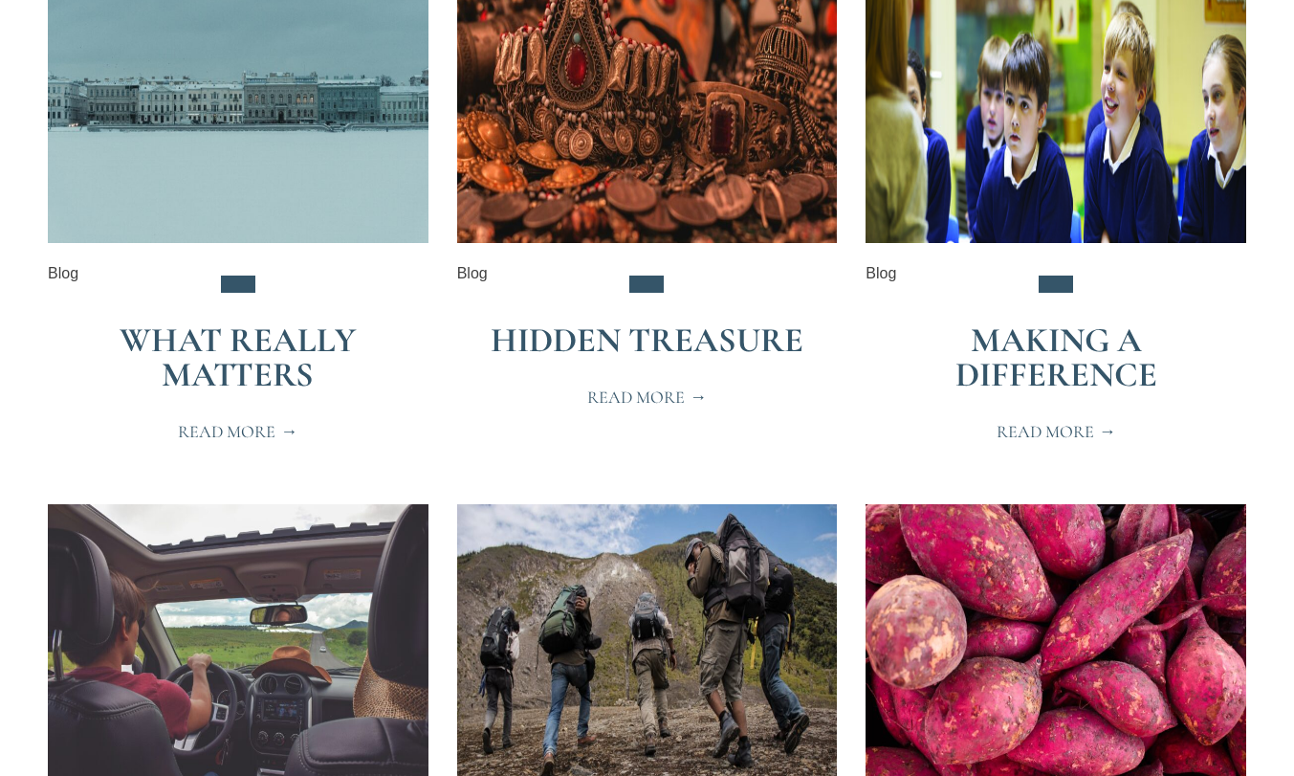
scroll to position [1647, 0]
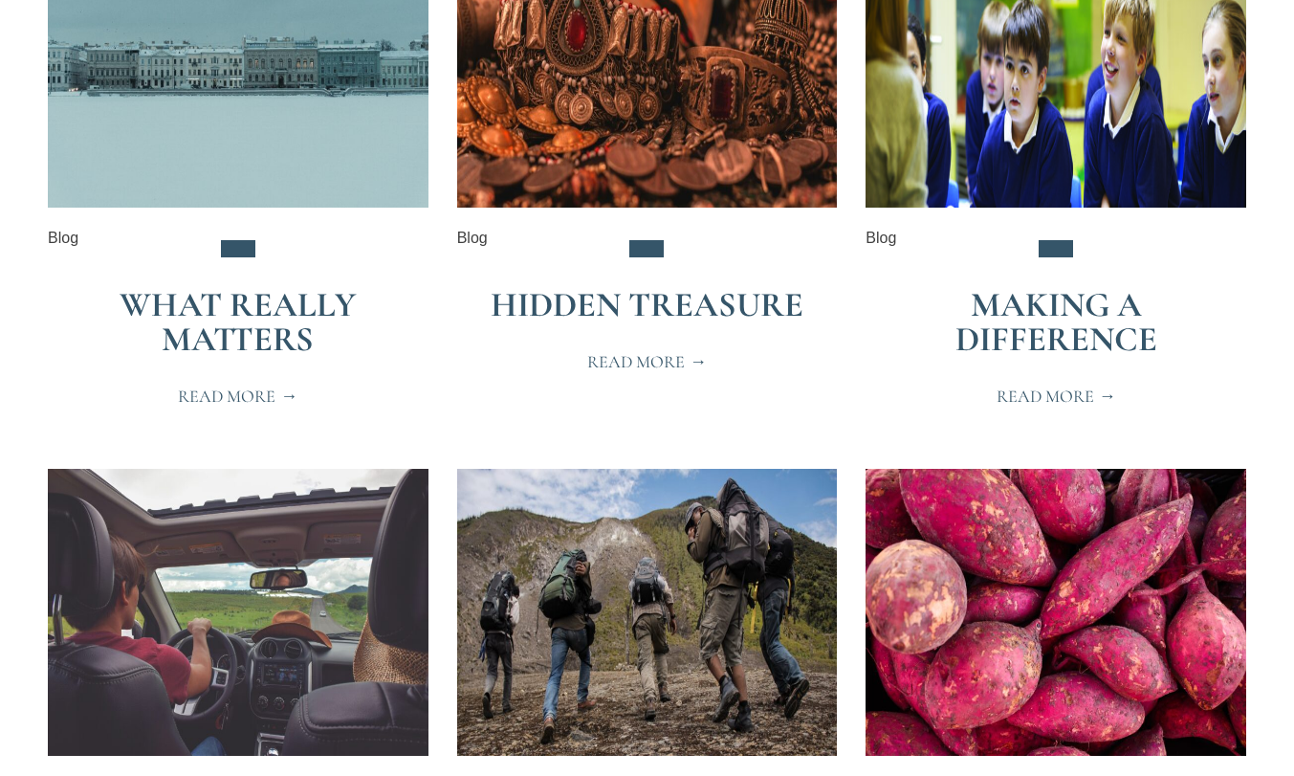
click at [996, 337] on link "Making a Difference" at bounding box center [1057, 322] width 202 height 76
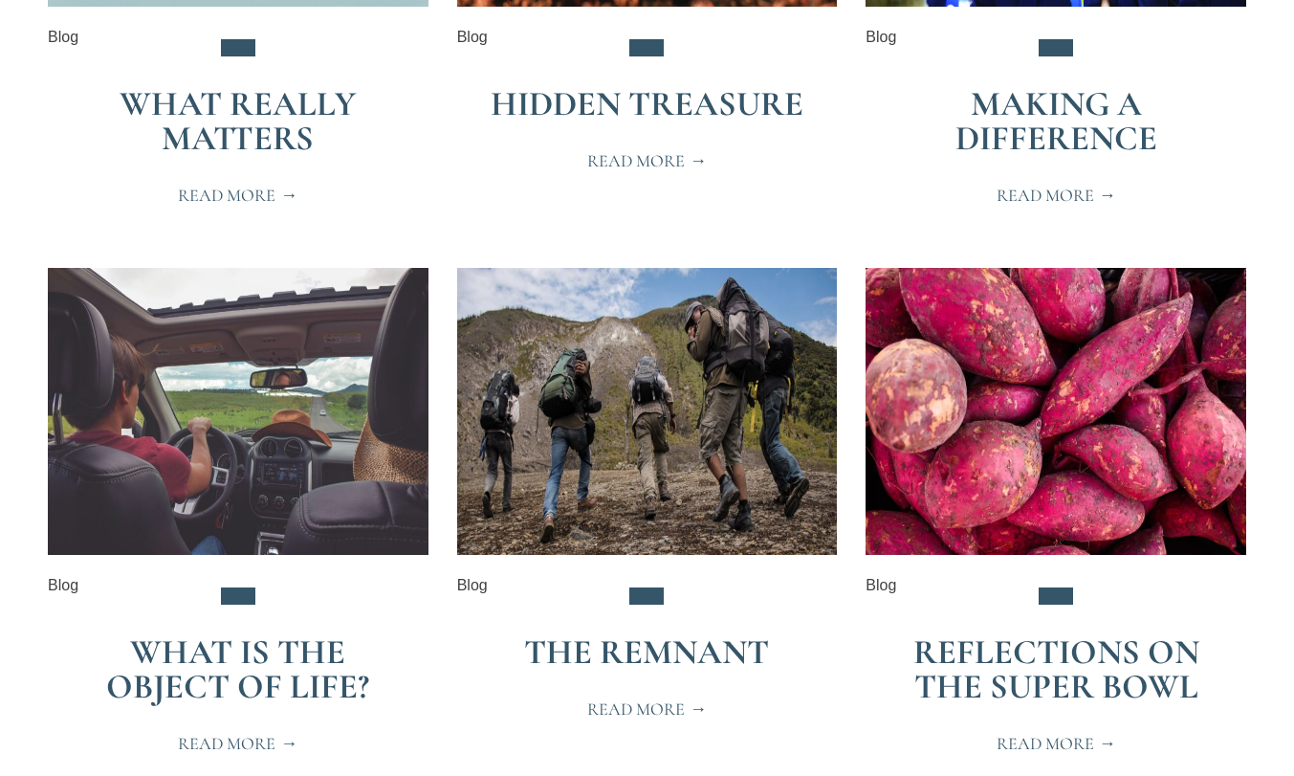
scroll to position [1954, 0]
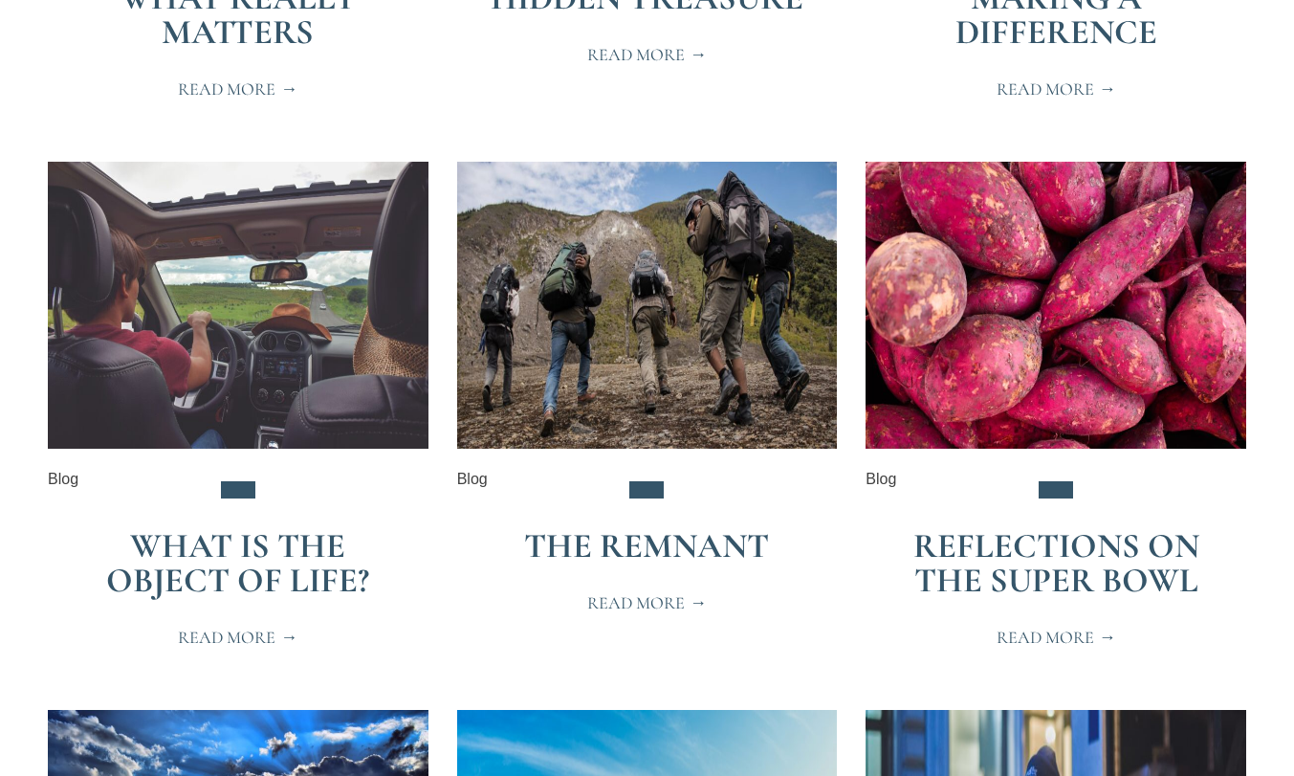
click at [640, 550] on link "The Remnant" at bounding box center [646, 545] width 245 height 41
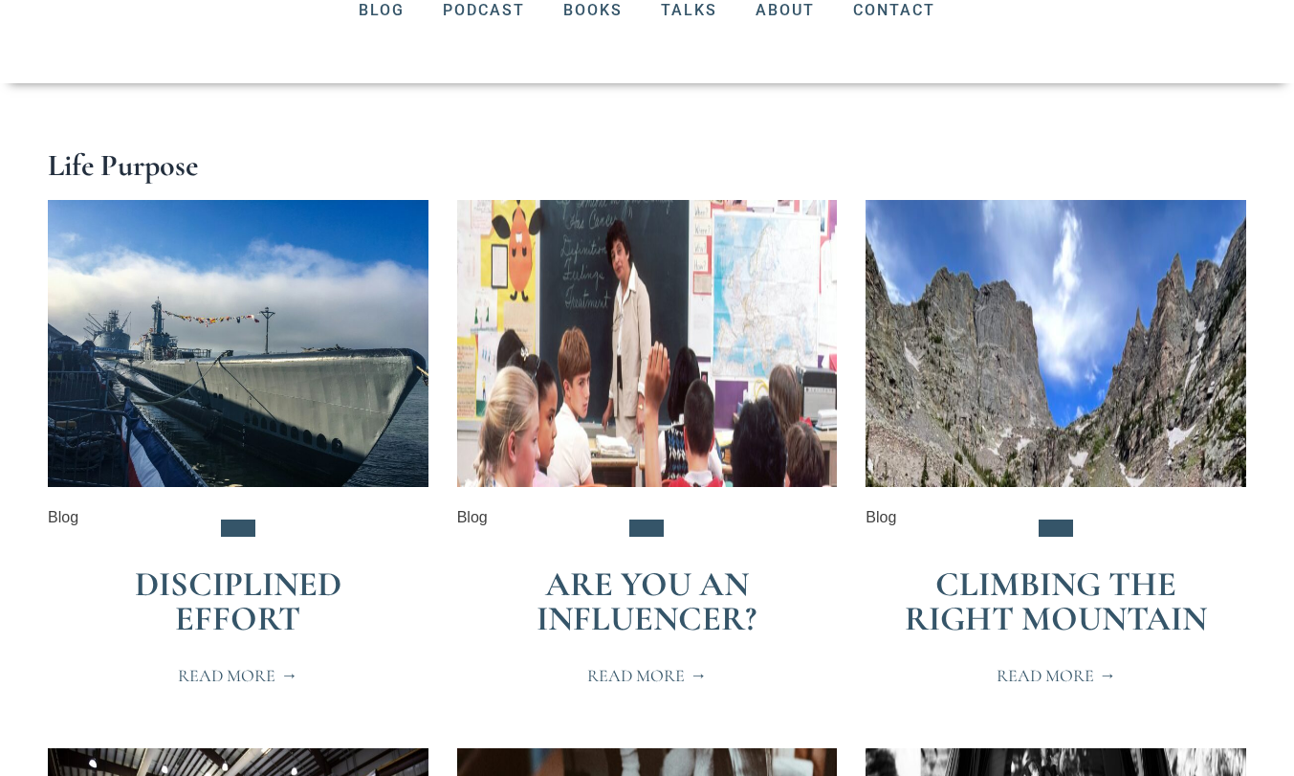
scroll to position [0, 0]
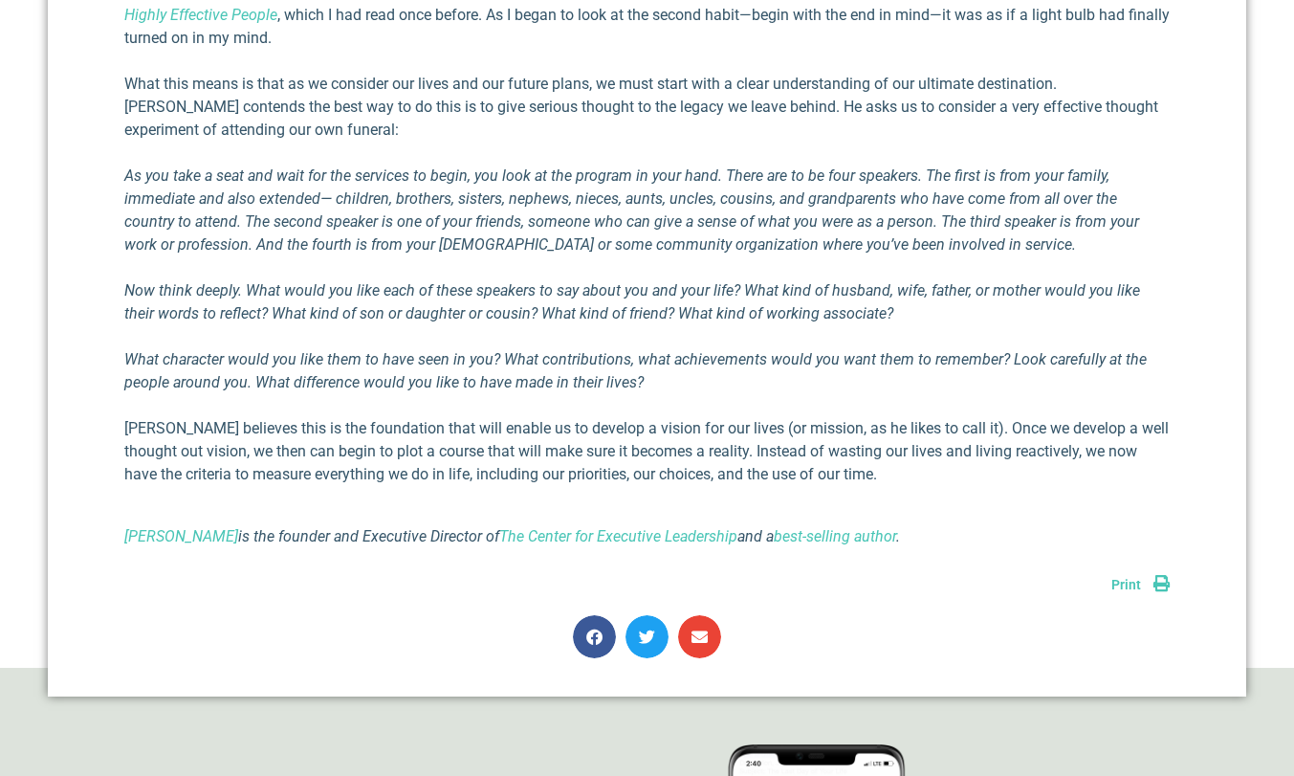
scroll to position [1053, 0]
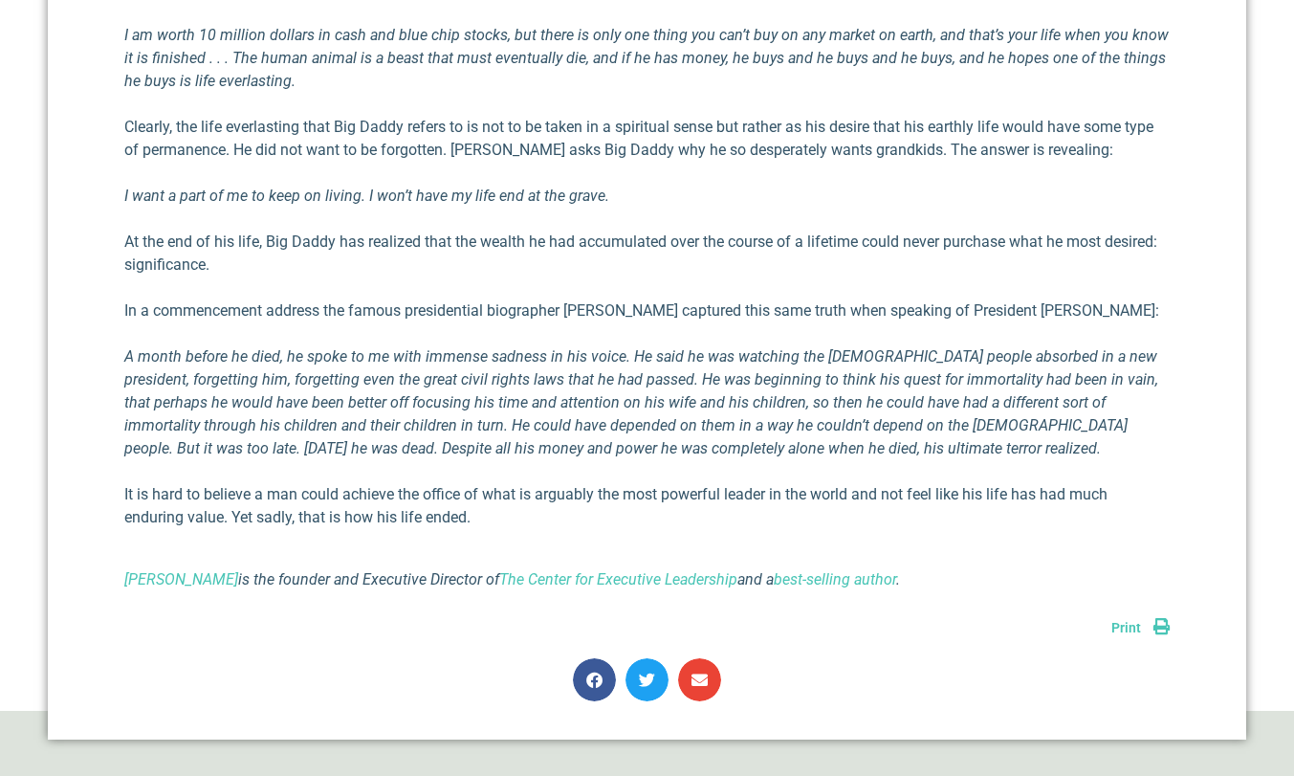
scroll to position [1294, 0]
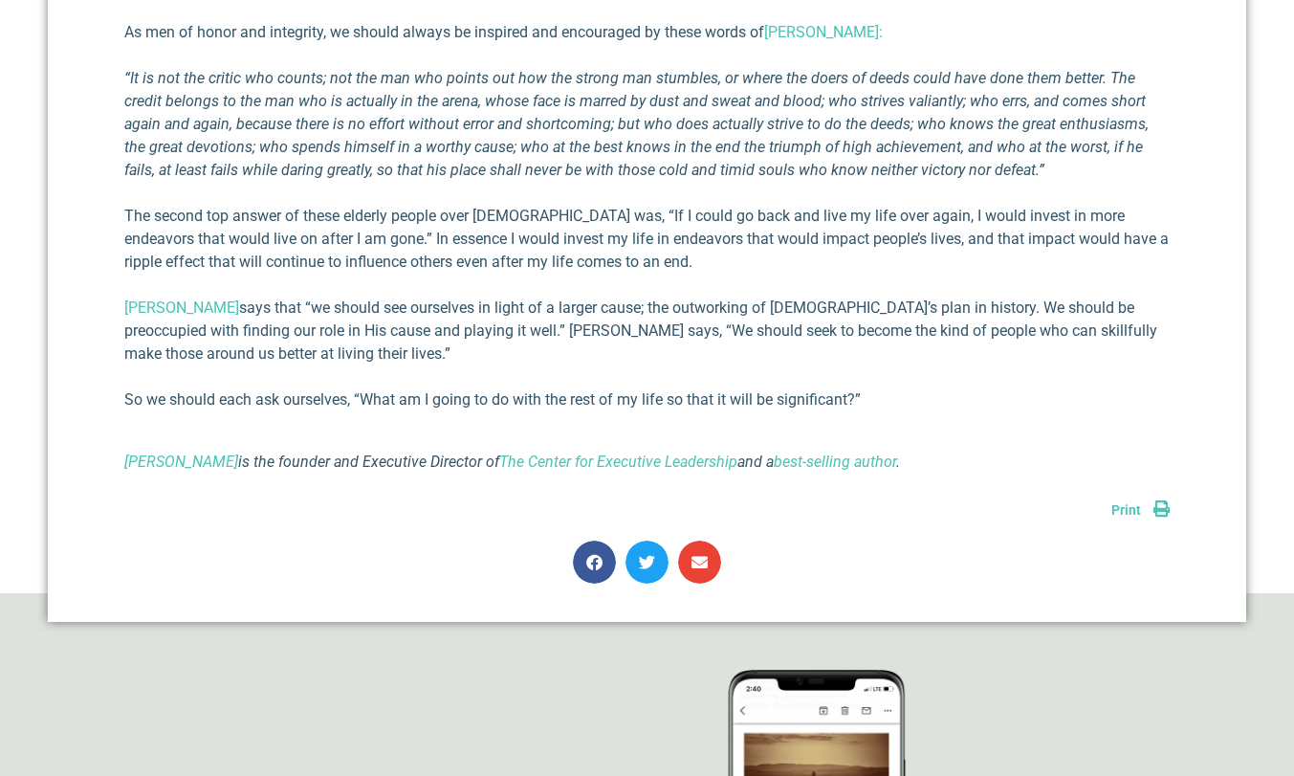
scroll to position [1128, 0]
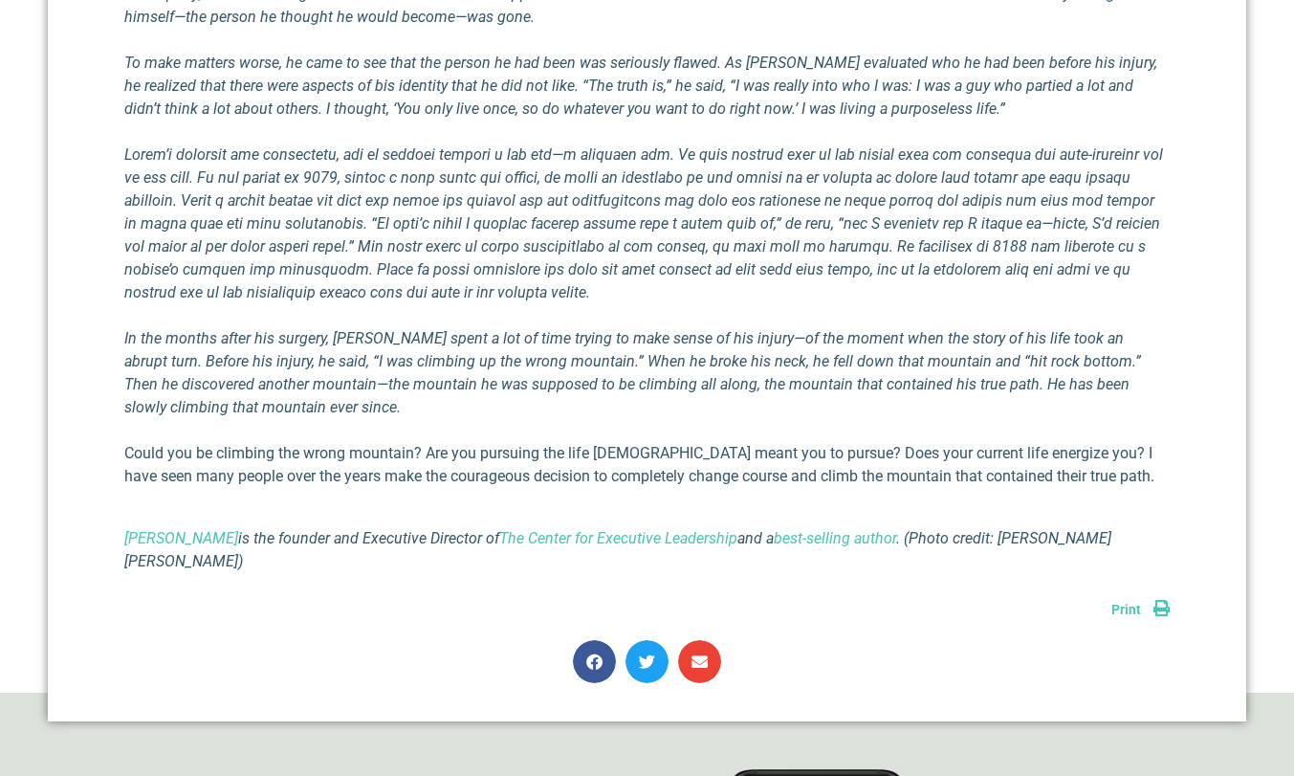
scroll to position [1539, 0]
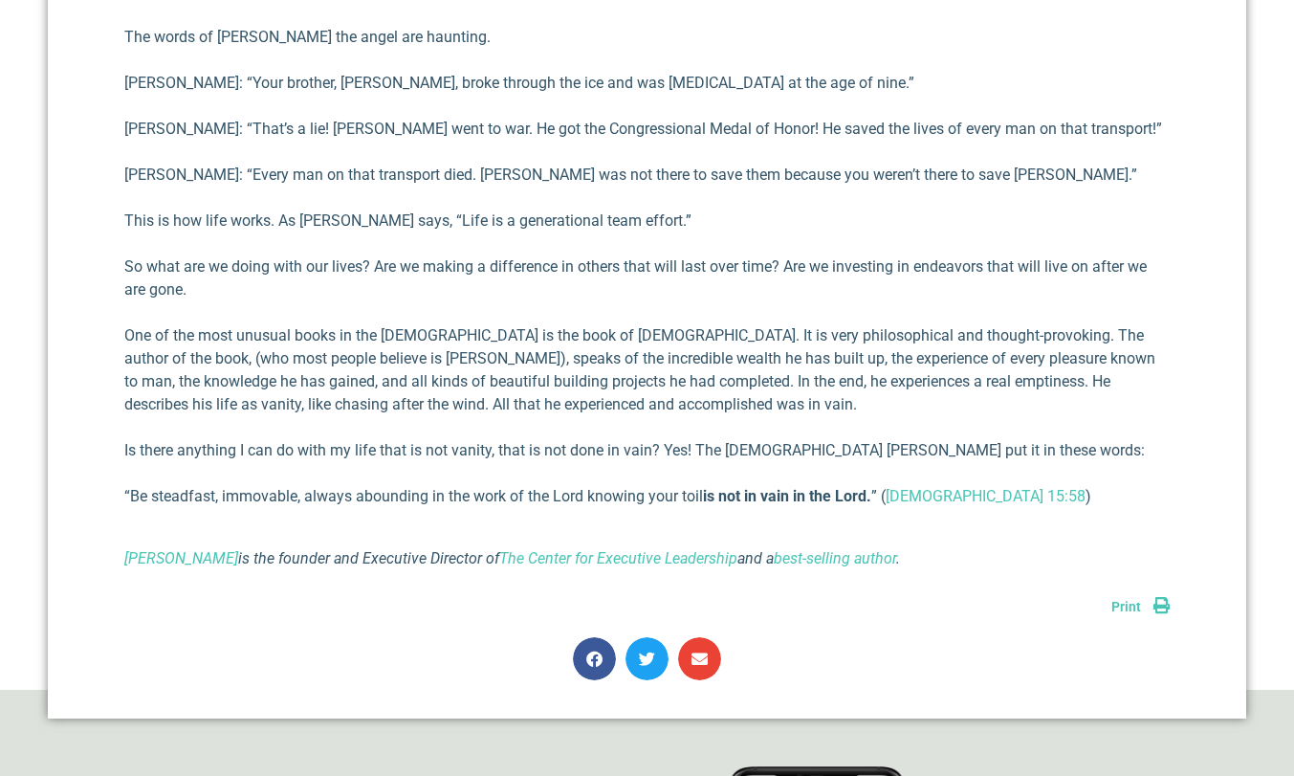
scroll to position [1837, 0]
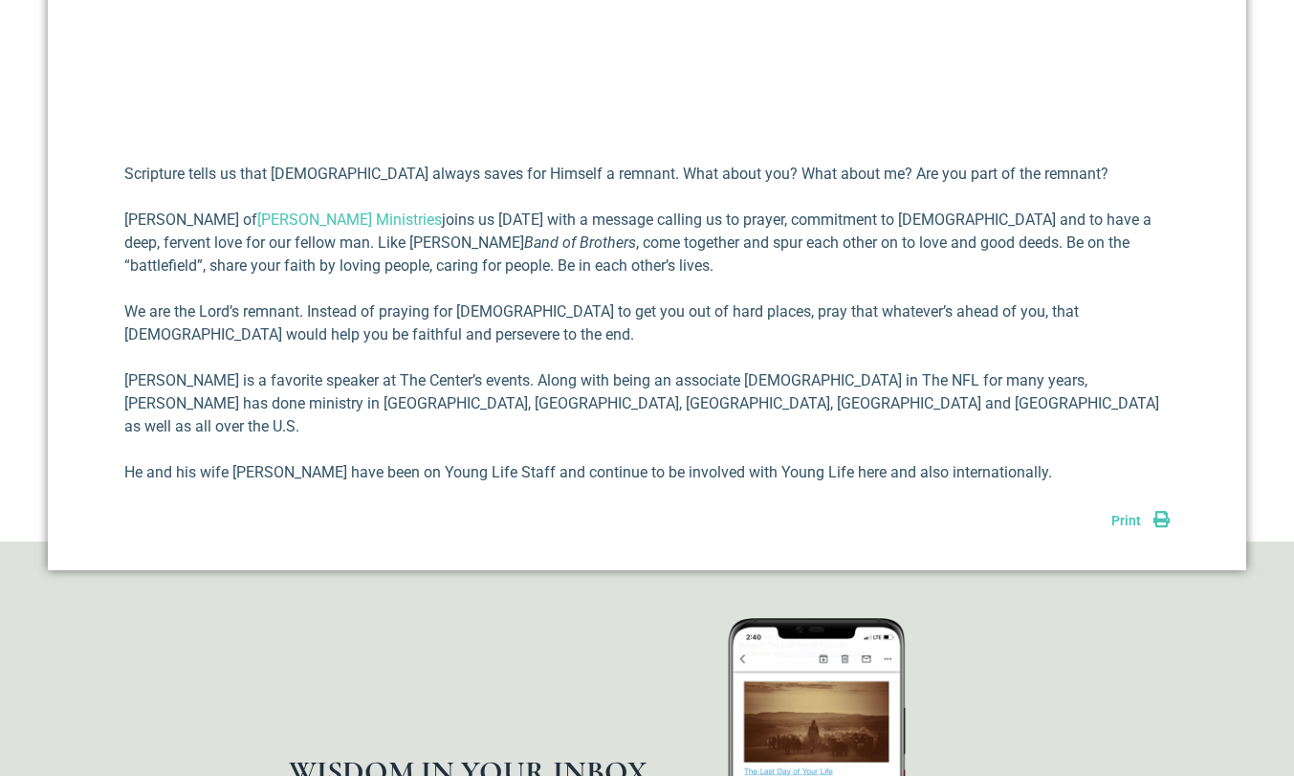
scroll to position [838, 0]
